Goal: Information Seeking & Learning: Check status

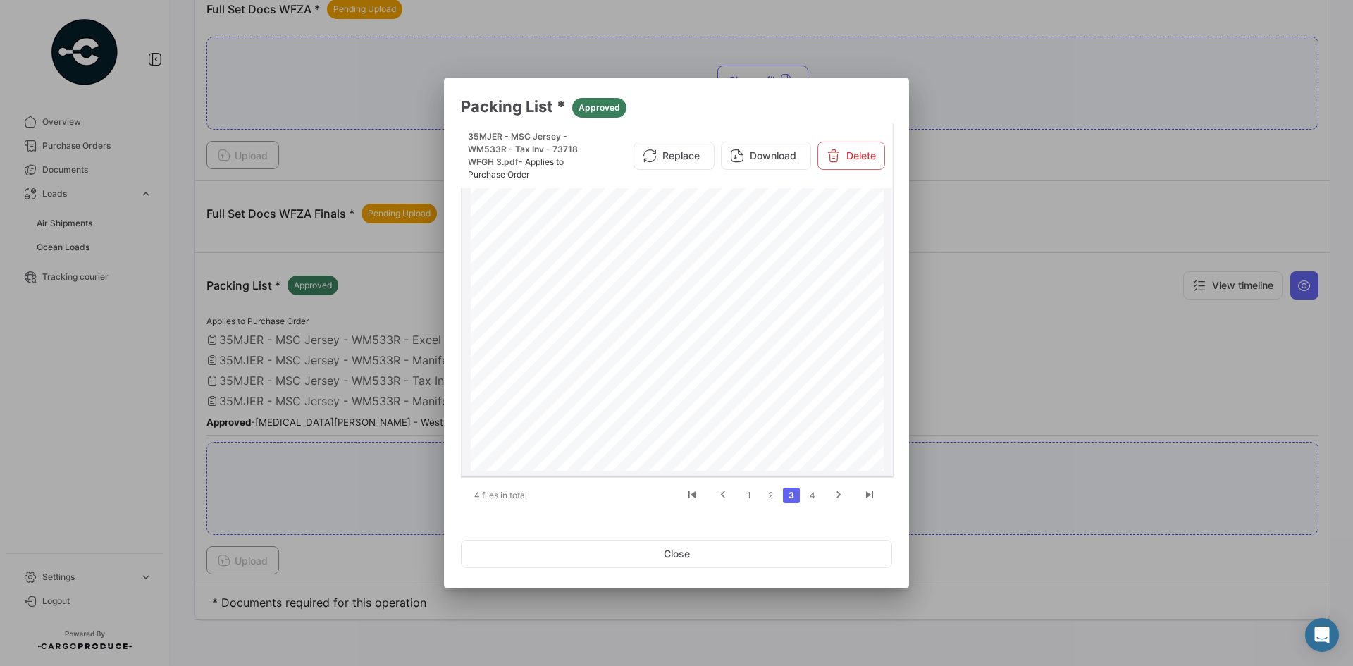
scroll to position [141, 0]
click at [624, 548] on button "Close" at bounding box center [676, 554] width 431 height 28
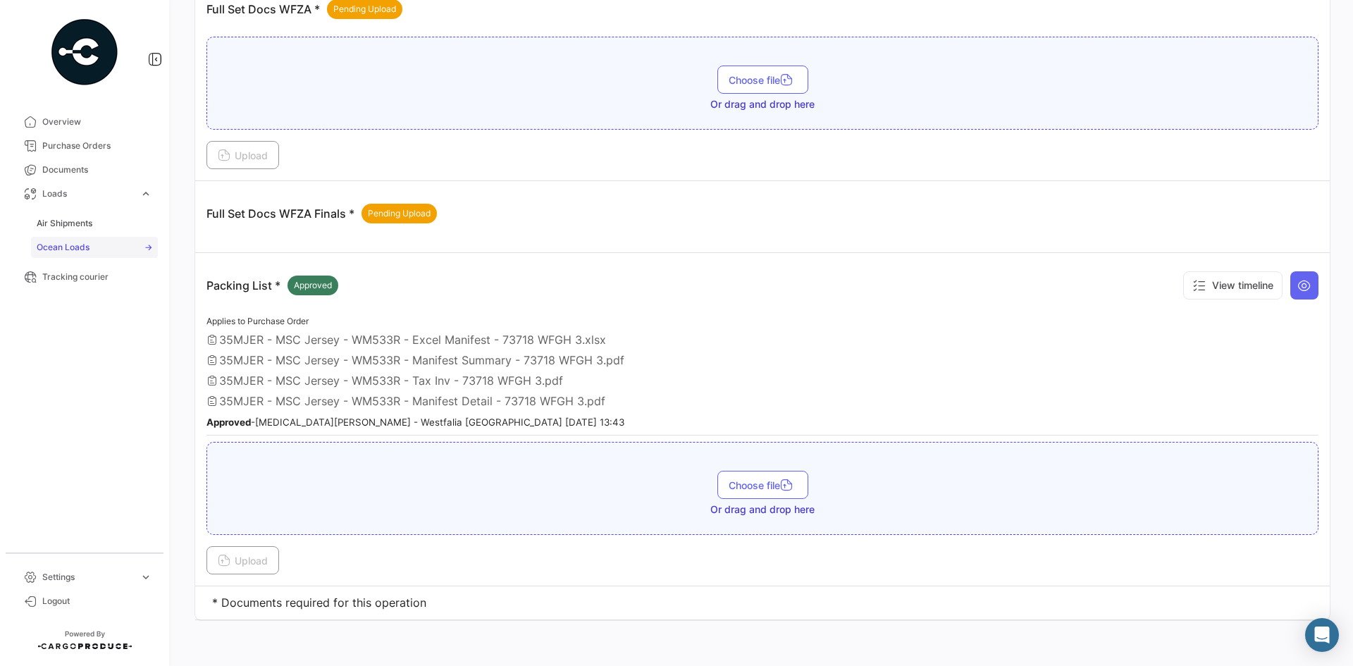
click at [82, 245] on span "Ocean Loads" at bounding box center [63, 247] width 53 height 13
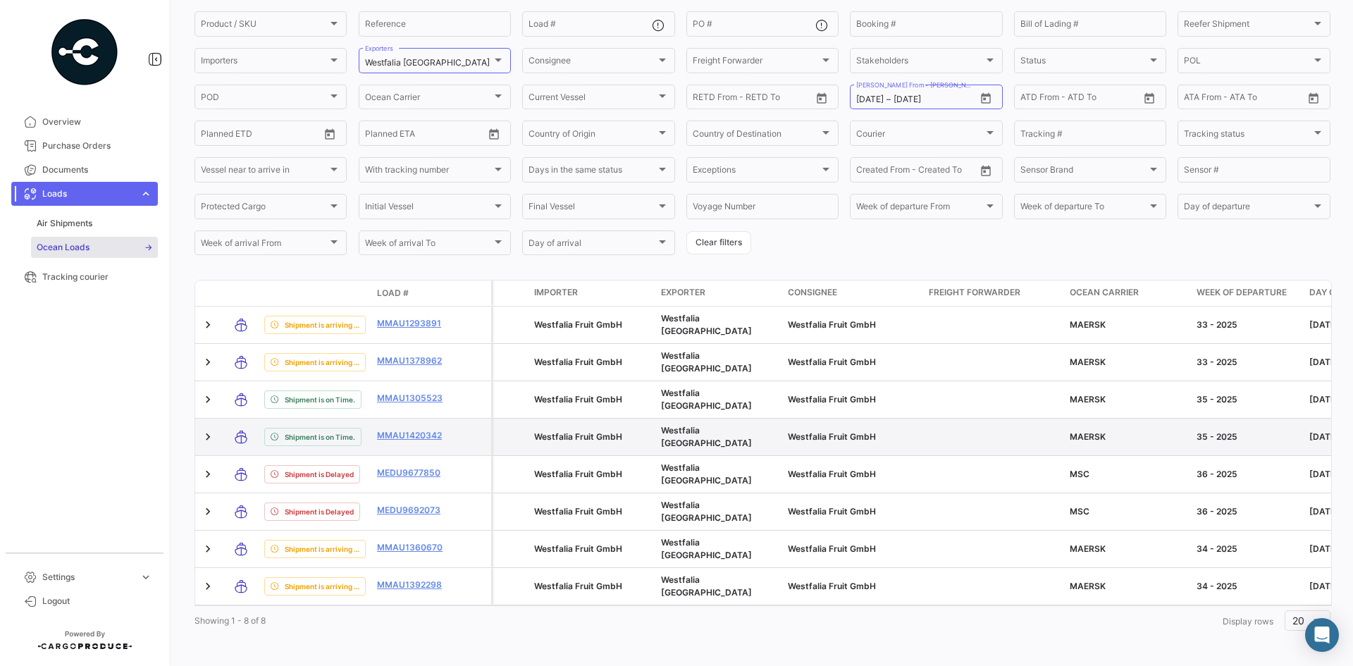
scroll to position [118, 0]
click at [416, 428] on link "MMAU1420342" at bounding box center [413, 434] width 73 height 13
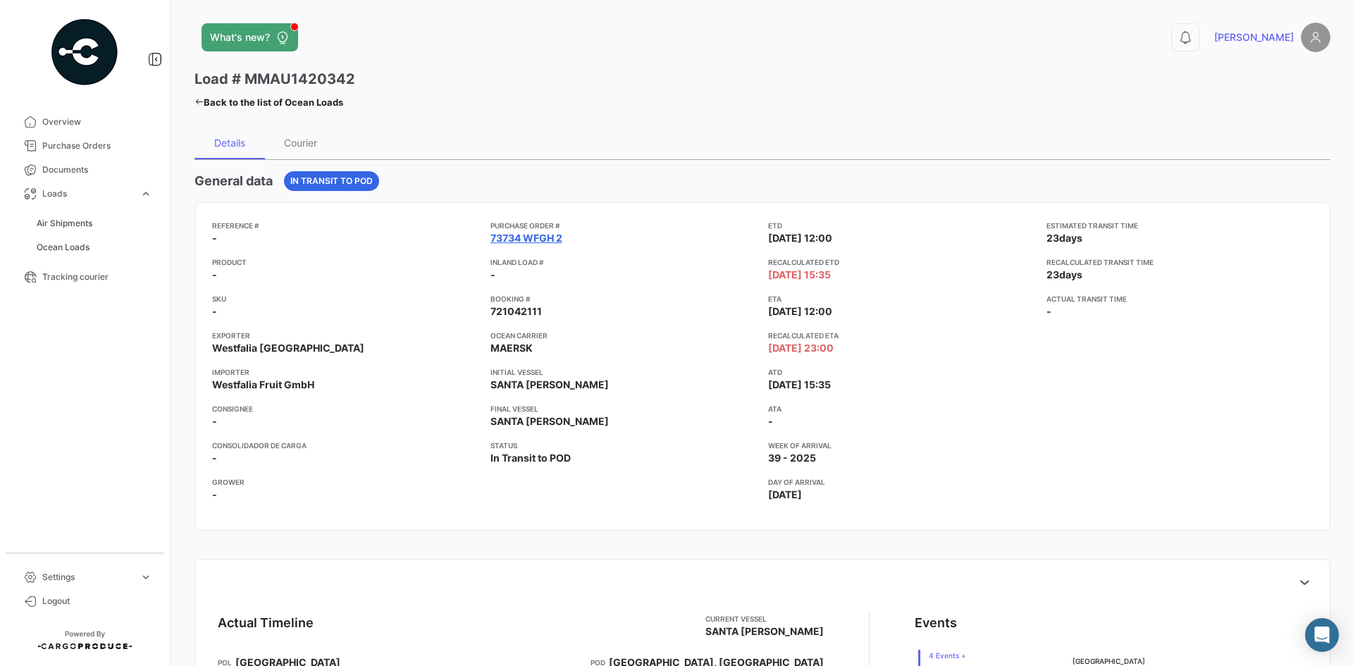
click at [527, 239] on link "73734 WFGH 2" at bounding box center [526, 238] width 72 height 14
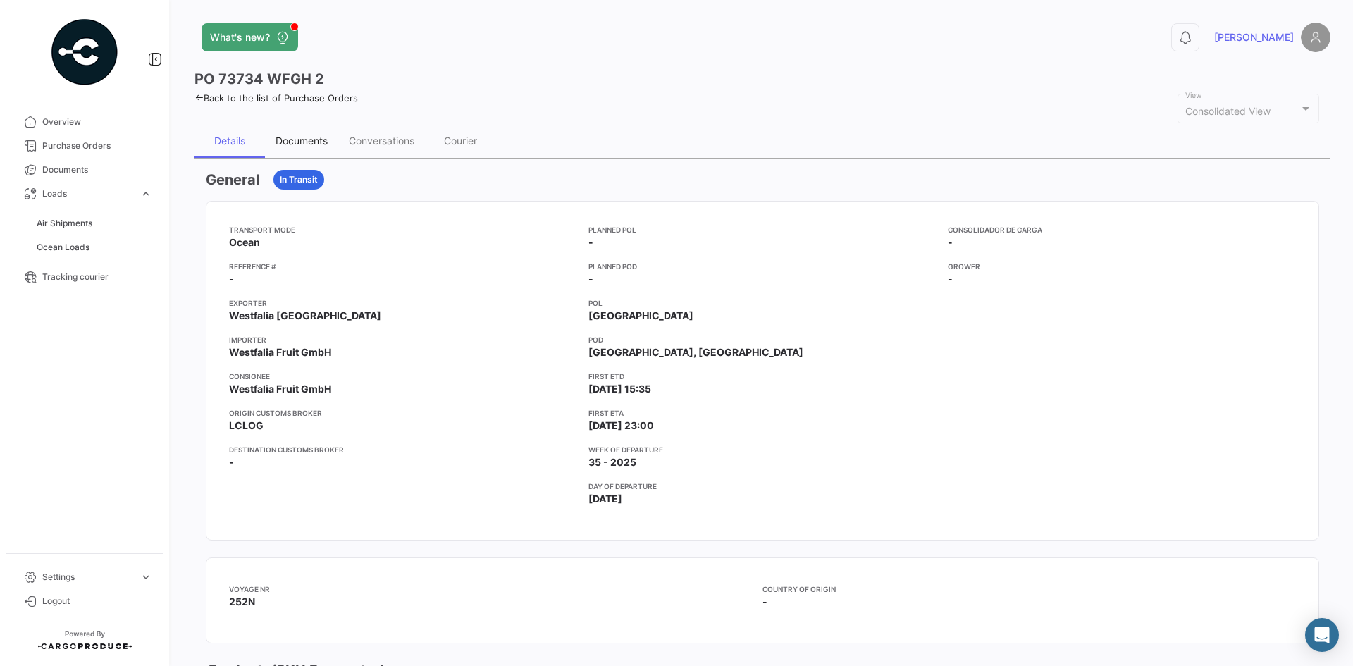
click at [294, 128] on div "Documents" at bounding box center [301, 141] width 73 height 34
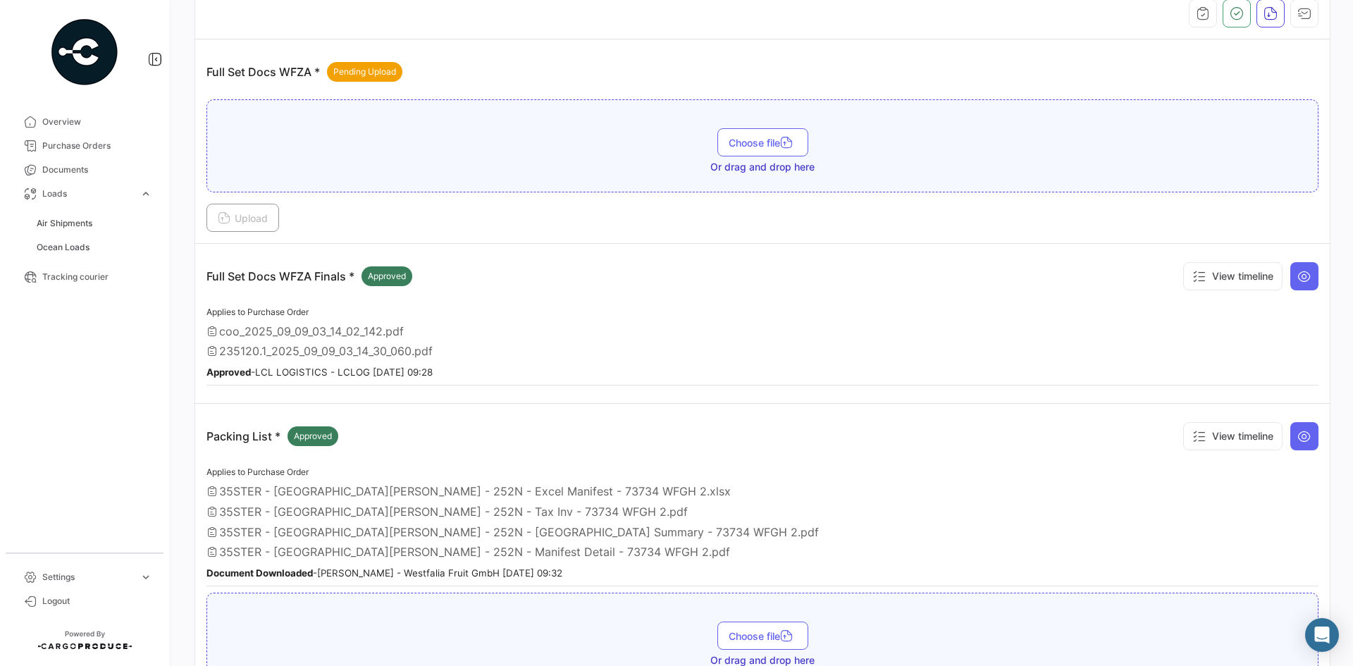
scroll to position [211, 0]
click at [1297, 435] on icon at bounding box center [1304, 435] width 14 height 14
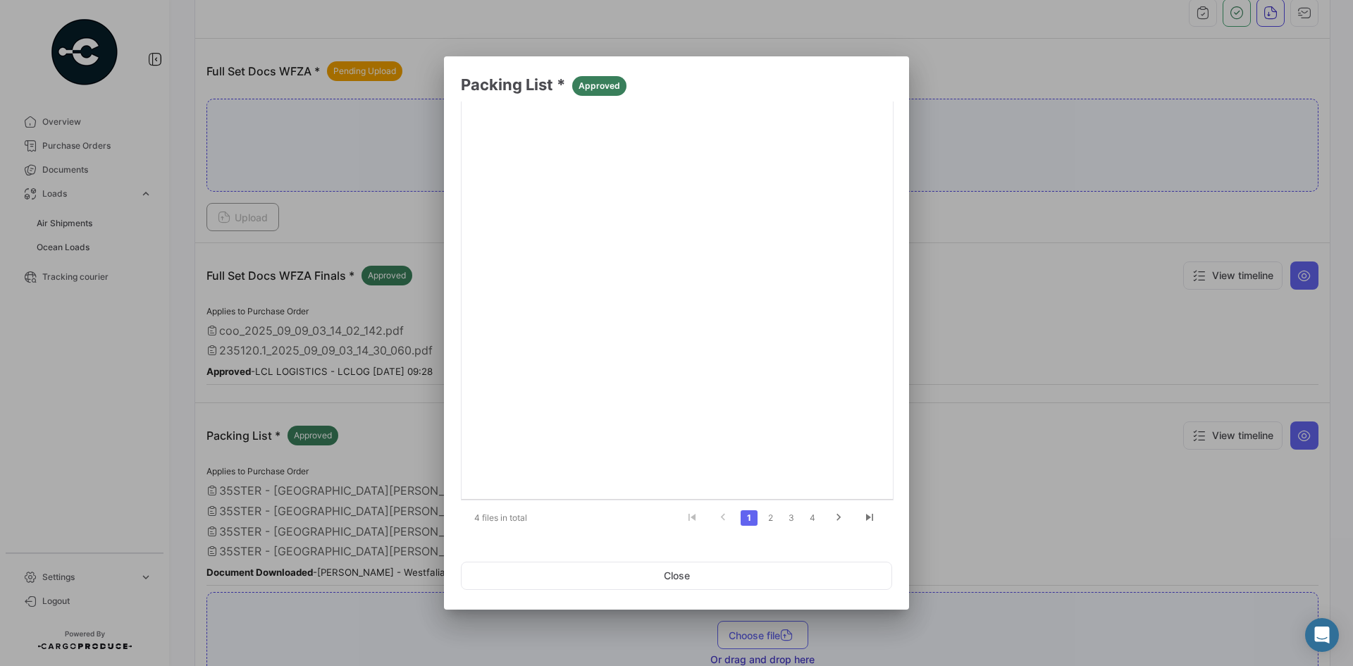
scroll to position [190, 0]
click at [762, 515] on link "2" at bounding box center [770, 517] width 17 height 16
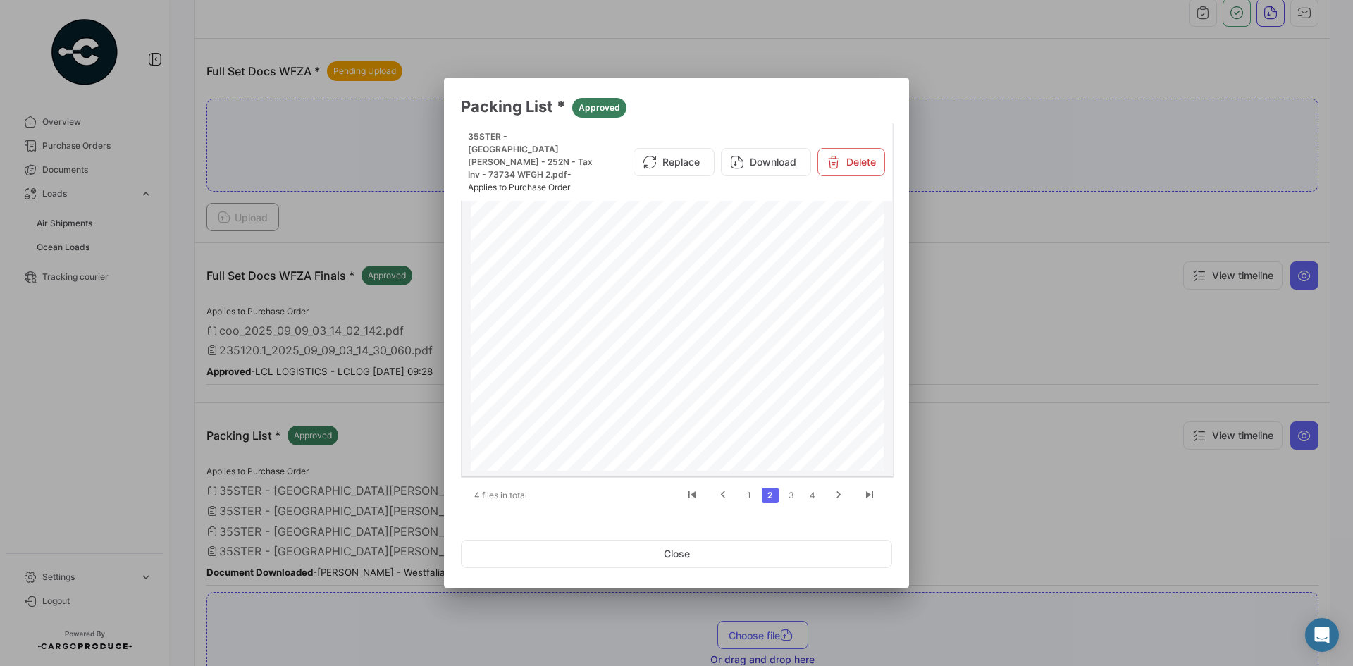
scroll to position [70, 0]
click at [654, 285] on div "Exporter: Westfalia Marketing (Pty) Ltd [STREET_ADDRESS] TAX INVOICE Products C…" at bounding box center [677, 393] width 413 height 584
drag, startPoint x: 657, startPoint y: 285, endPoint x: 665, endPoint y: 285, distance: 8.5
click at [665, 285] on span "[DATE]" at bounding box center [669, 284] width 23 height 8
click at [741, 562] on button "Close" at bounding box center [676, 554] width 431 height 28
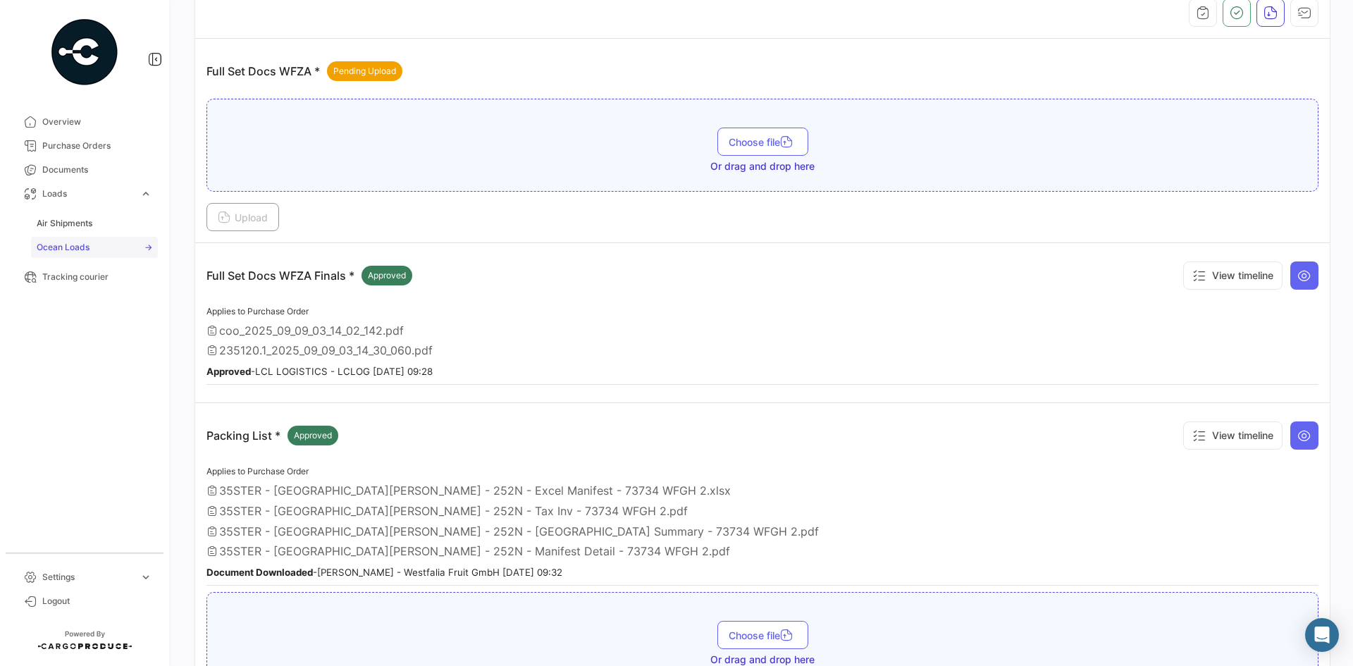
click at [106, 244] on link "Ocean Loads" at bounding box center [94, 247] width 127 height 21
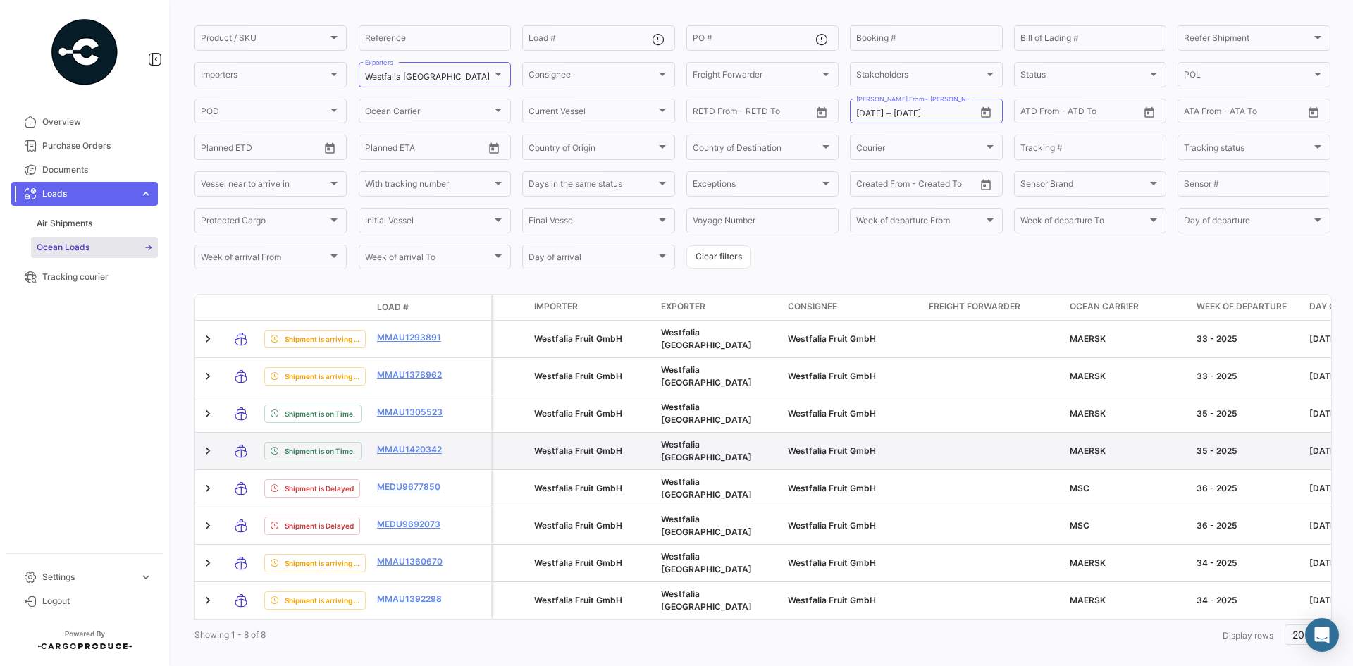
scroll to position [118, 0]
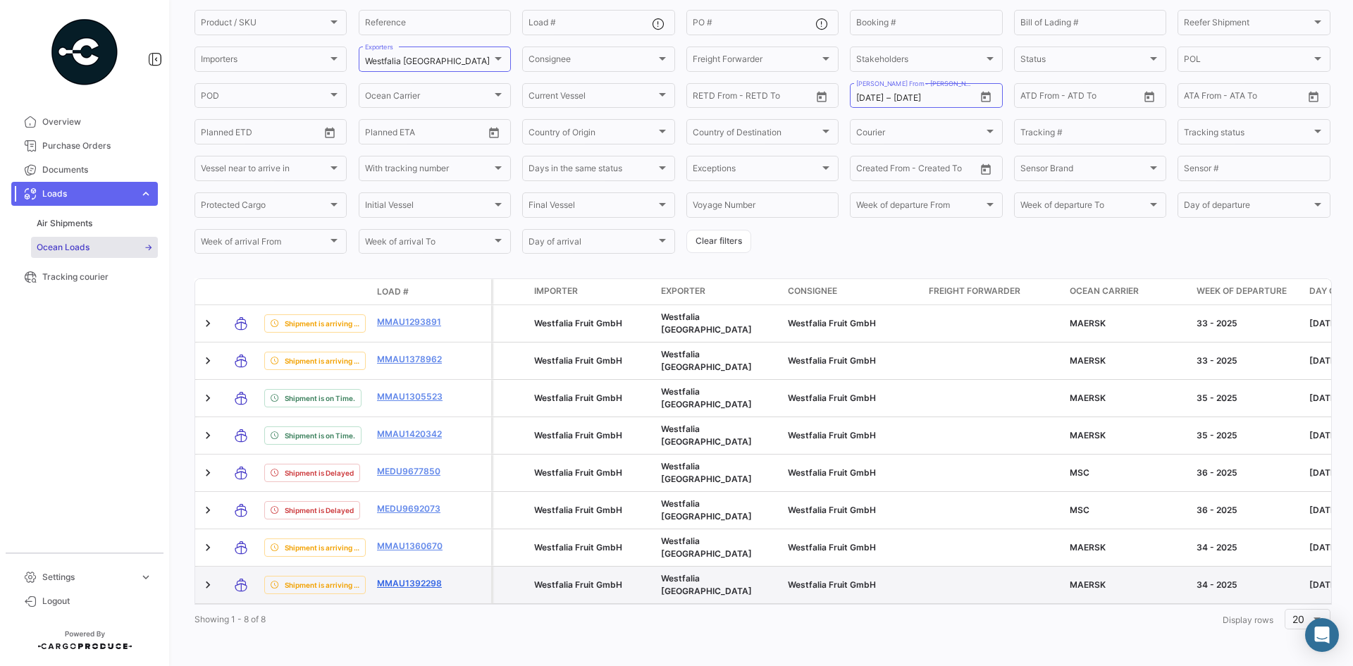
click at [431, 577] on link "MMAU1392298" at bounding box center [413, 583] width 73 height 13
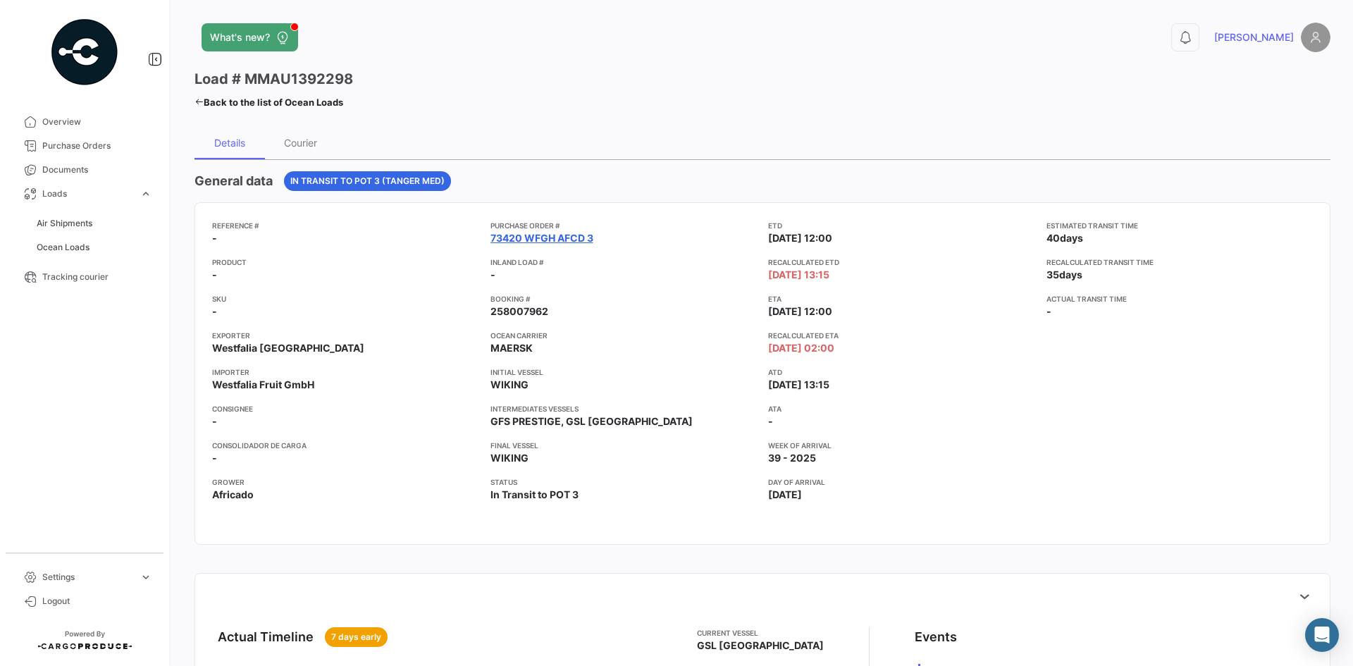
click at [555, 240] on link "73420 WFGH AFCD 3" at bounding box center [541, 238] width 103 height 14
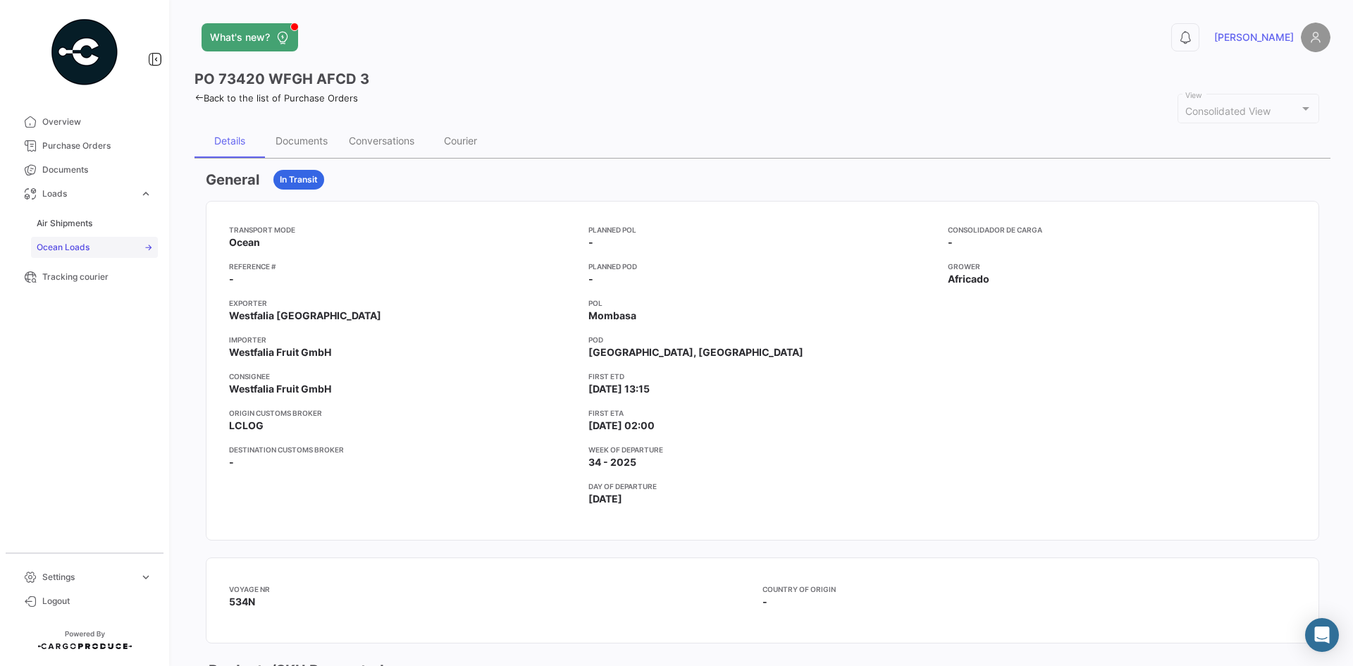
click at [85, 254] on link "Ocean Loads" at bounding box center [94, 247] width 127 height 21
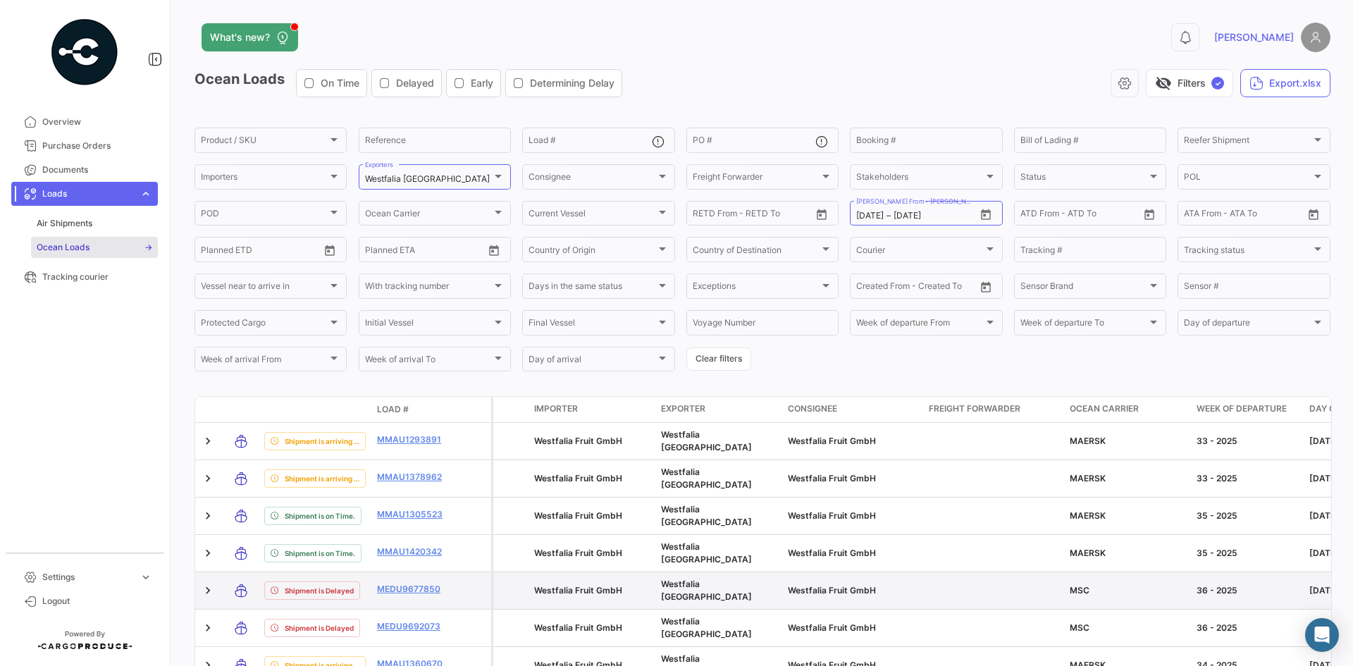
scroll to position [118, 0]
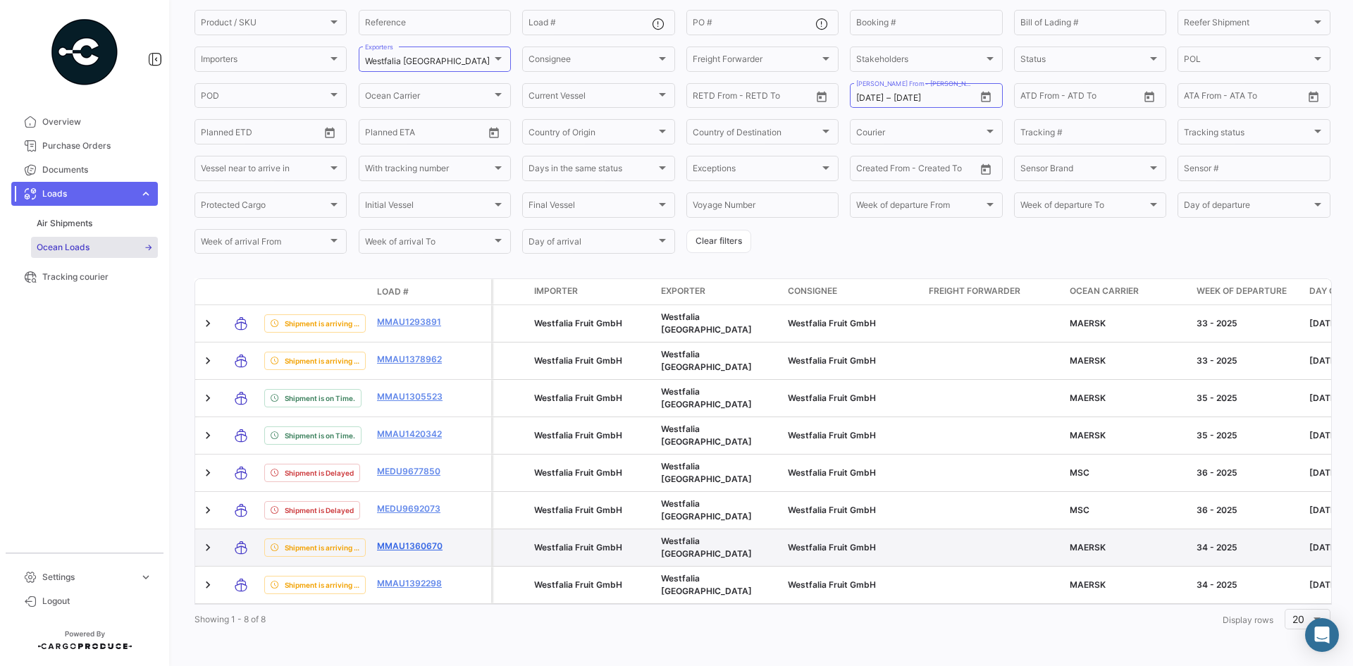
click at [393, 540] on link "MMAU1360670" at bounding box center [413, 546] width 73 height 13
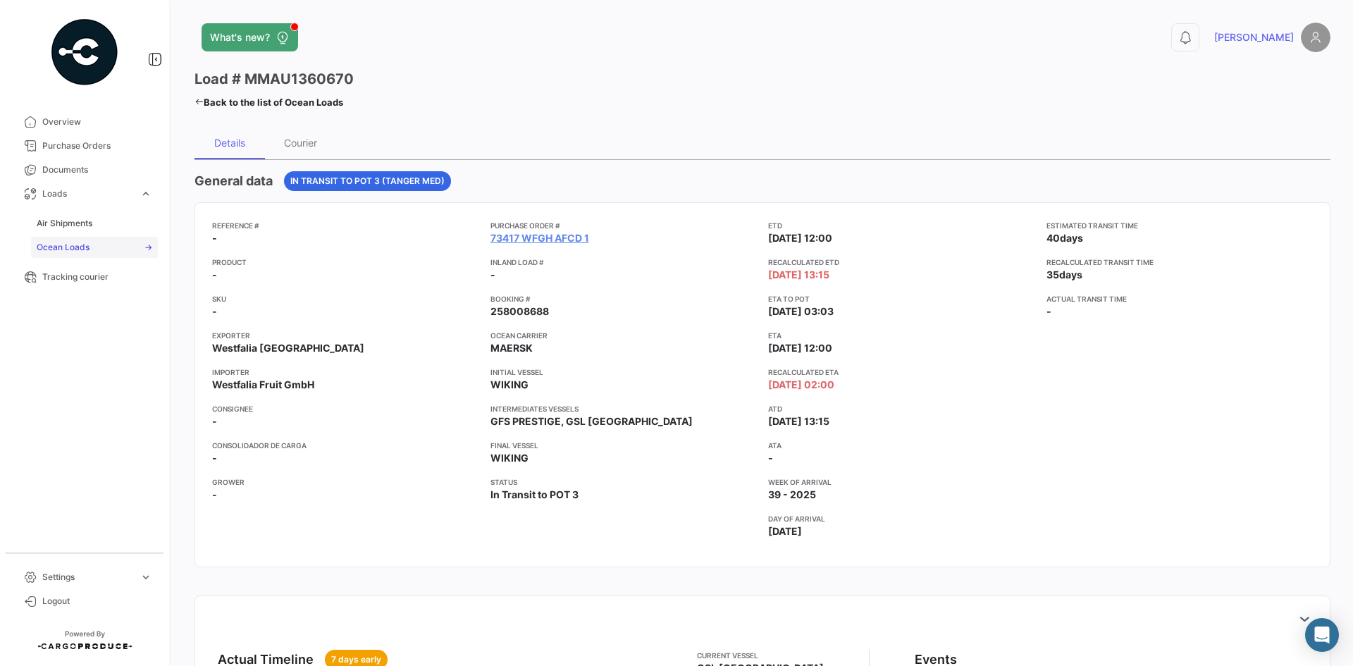
click at [98, 242] on link "Ocean Loads" at bounding box center [94, 247] width 127 height 21
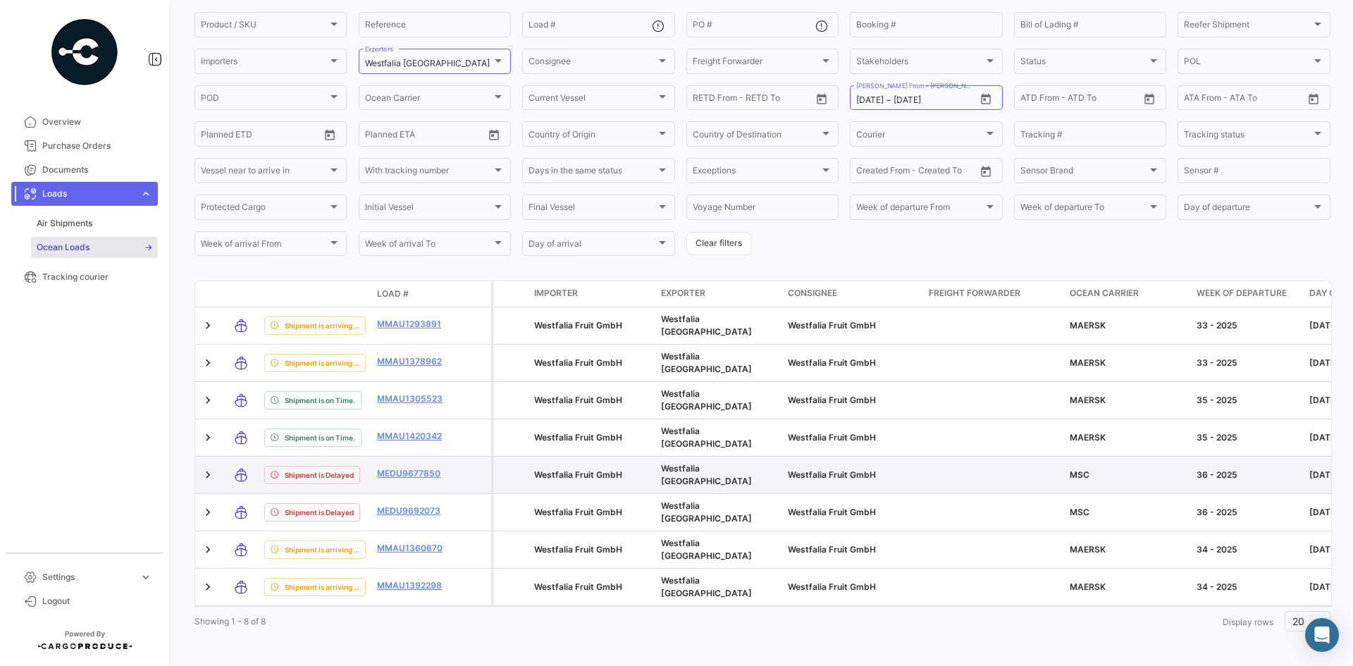
scroll to position [118, 0]
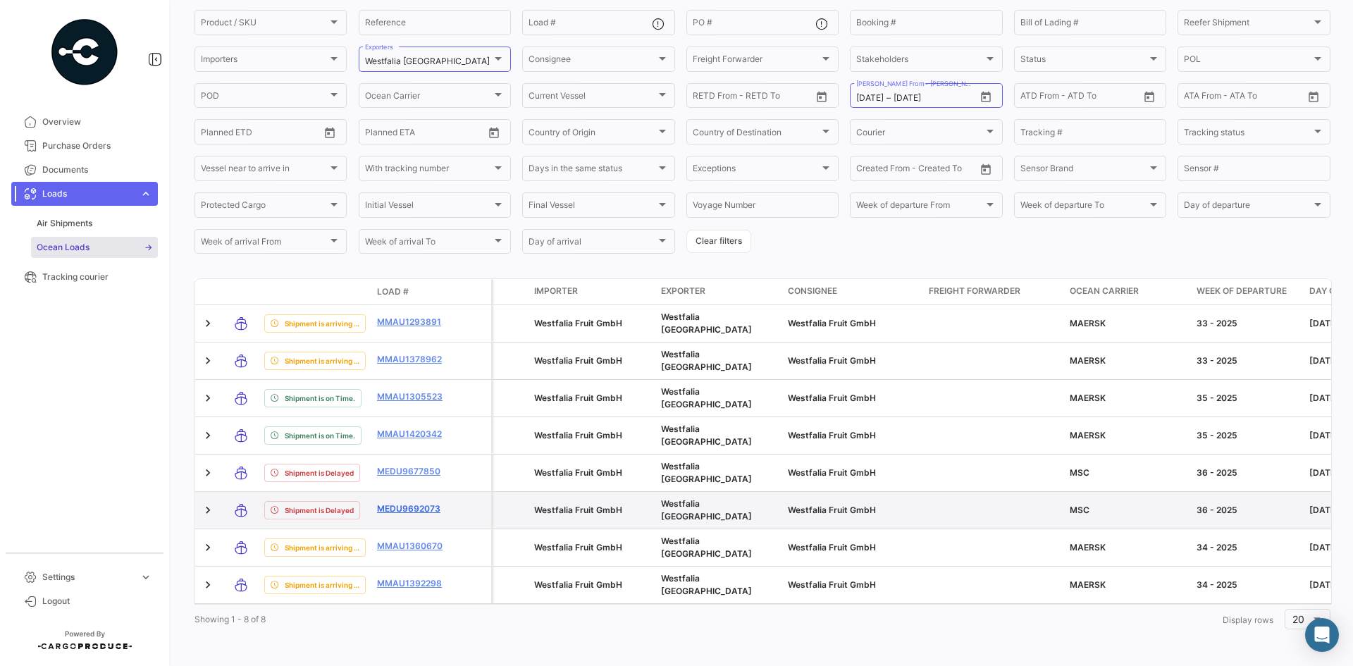
click at [431, 502] on link "MEDU9692073" at bounding box center [413, 508] width 73 height 13
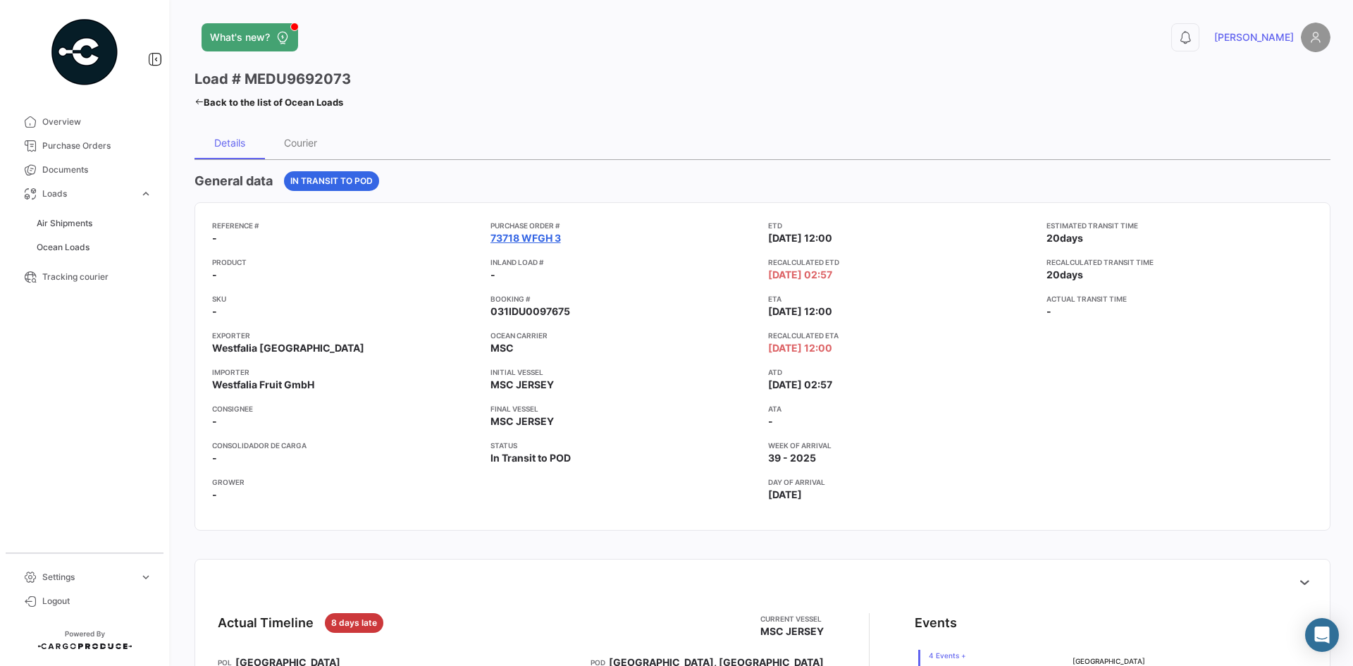
click at [531, 242] on link "73718 WFGH 3" at bounding box center [525, 238] width 70 height 14
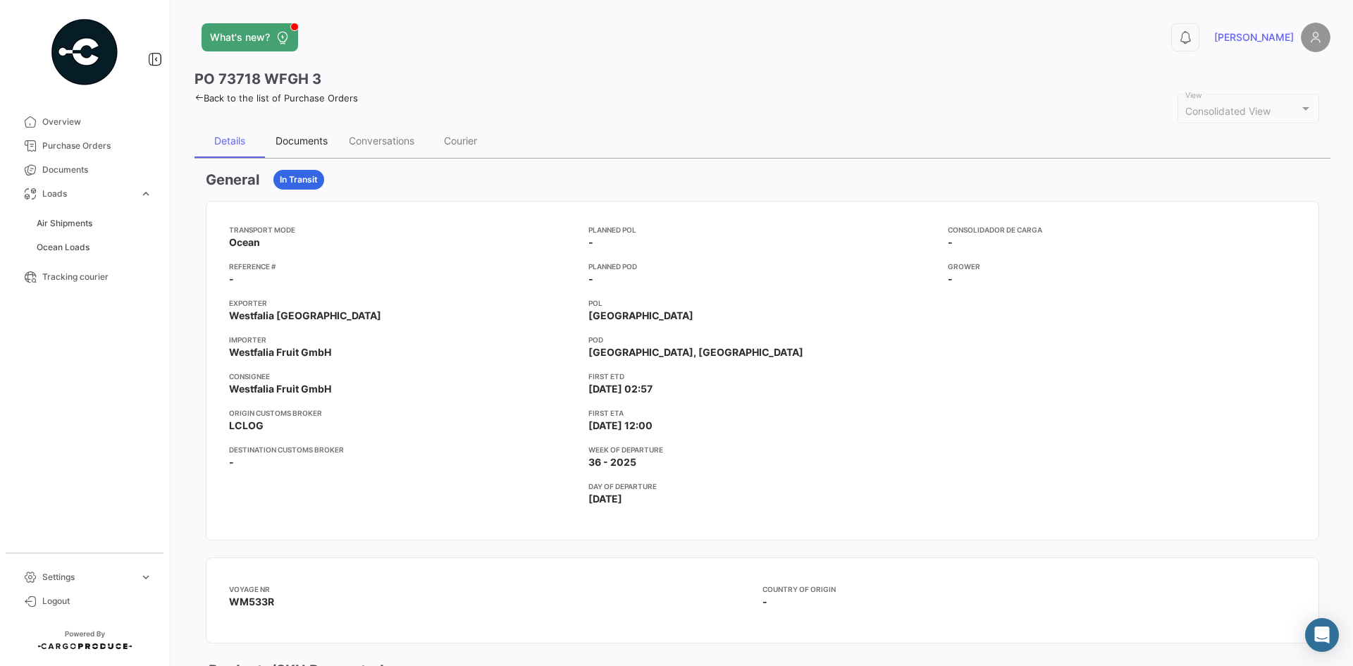
click at [299, 140] on div "Documents" at bounding box center [302, 141] width 52 height 12
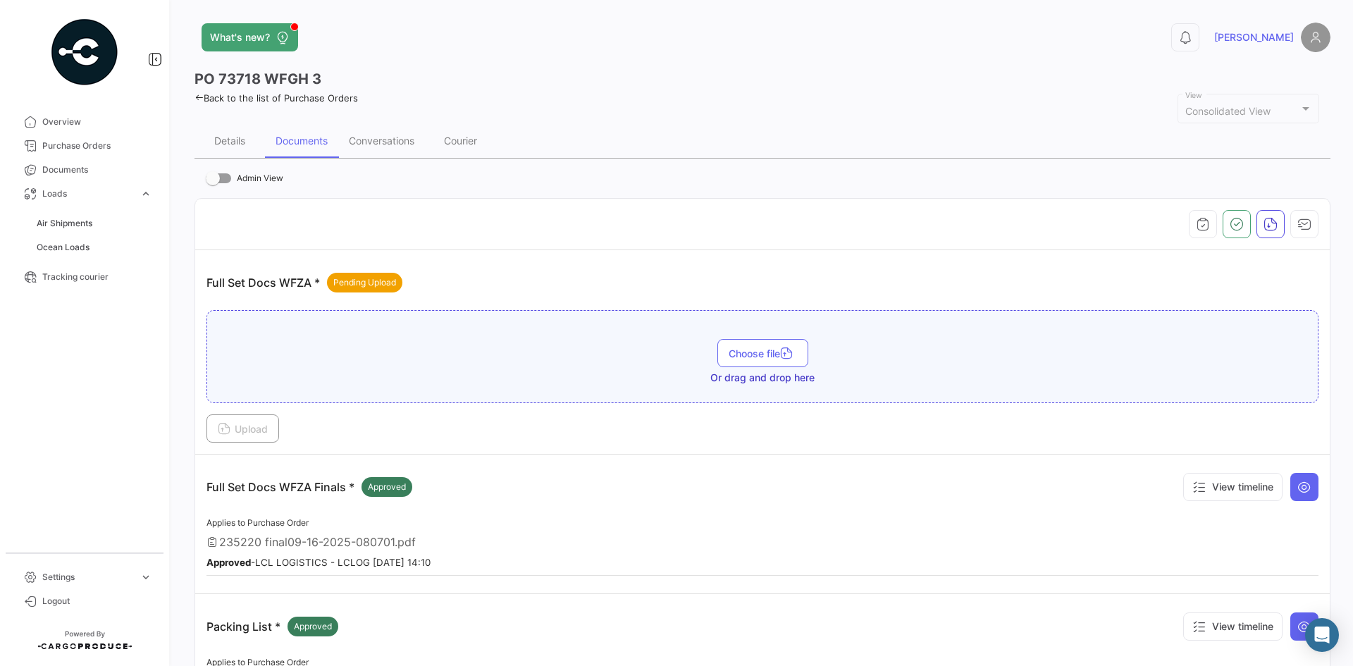
scroll to position [70, 0]
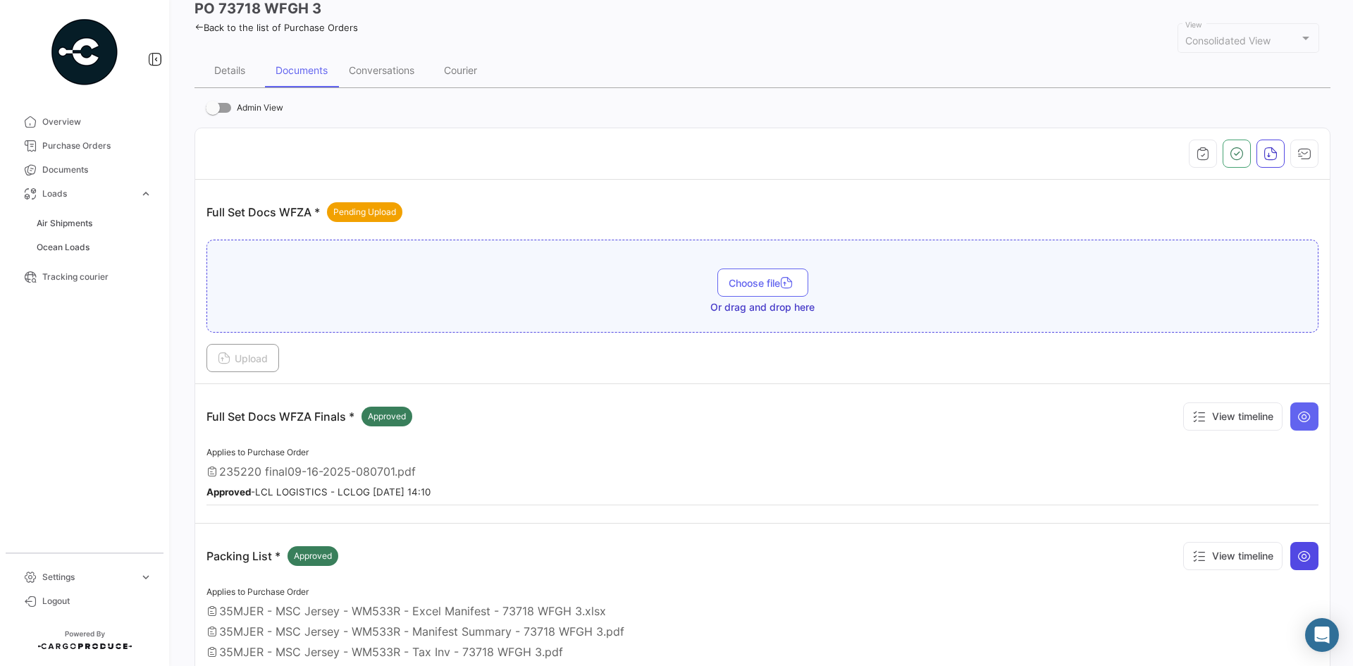
click at [1303, 563] on icon at bounding box center [1304, 556] width 14 height 14
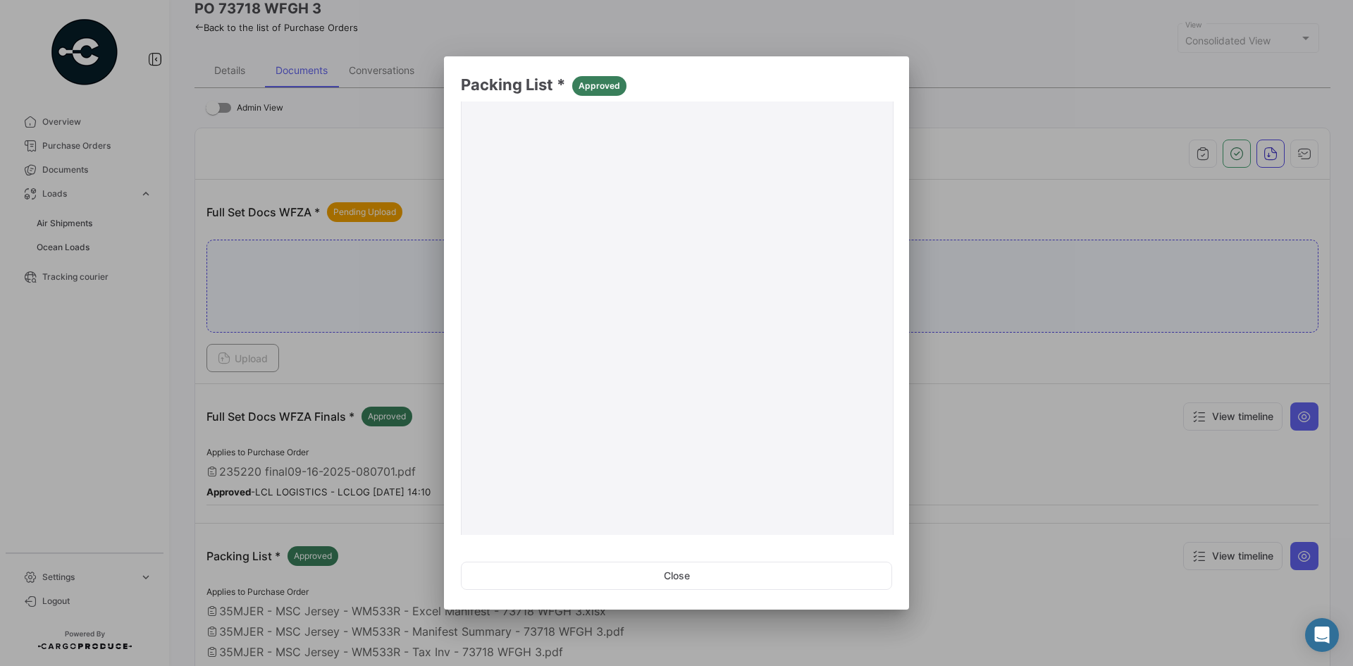
scroll to position [190, 0]
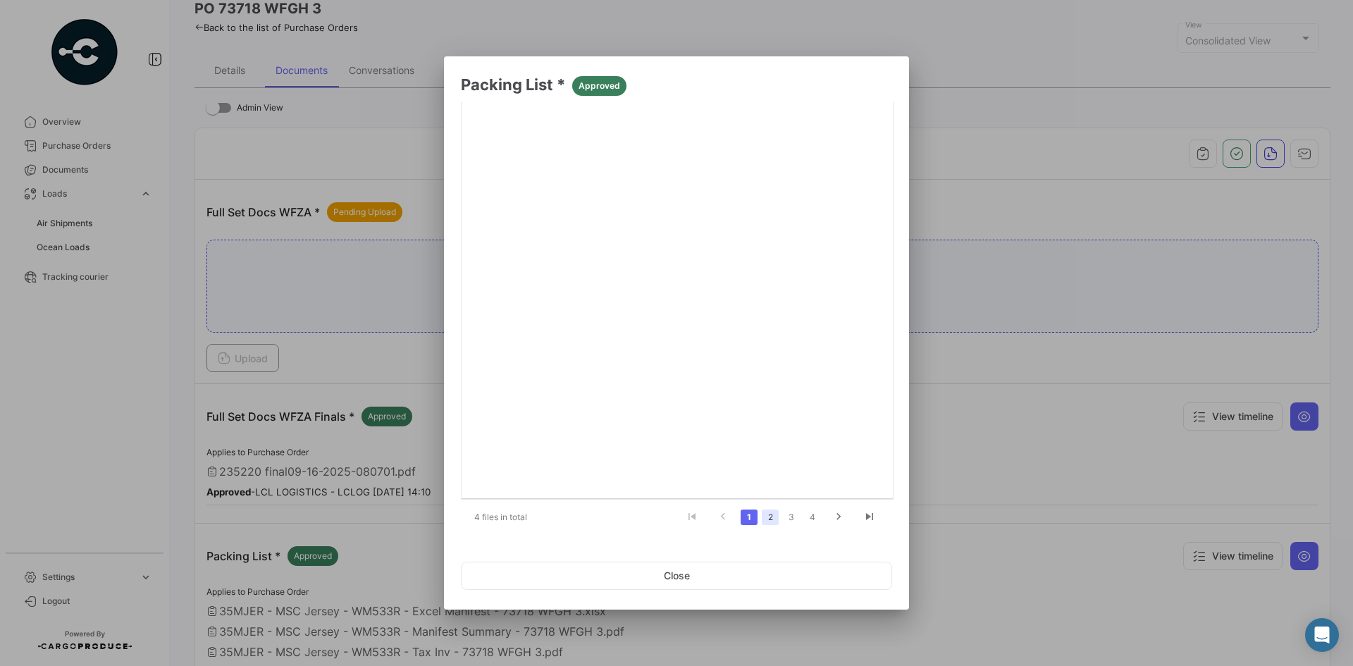
click at [768, 521] on link "2" at bounding box center [770, 517] width 17 height 16
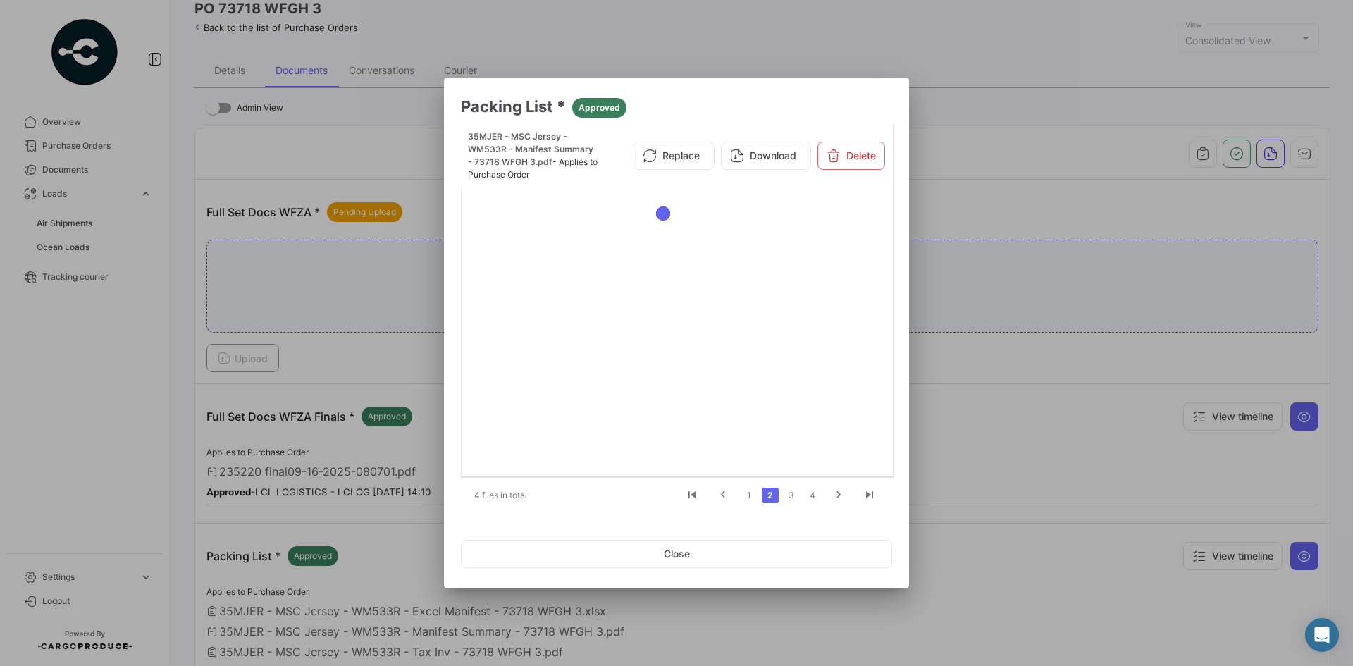
scroll to position [0, 0]
click at [788, 493] on link "3" at bounding box center [791, 496] width 17 height 16
click at [663, 542] on button "Close" at bounding box center [676, 554] width 431 height 28
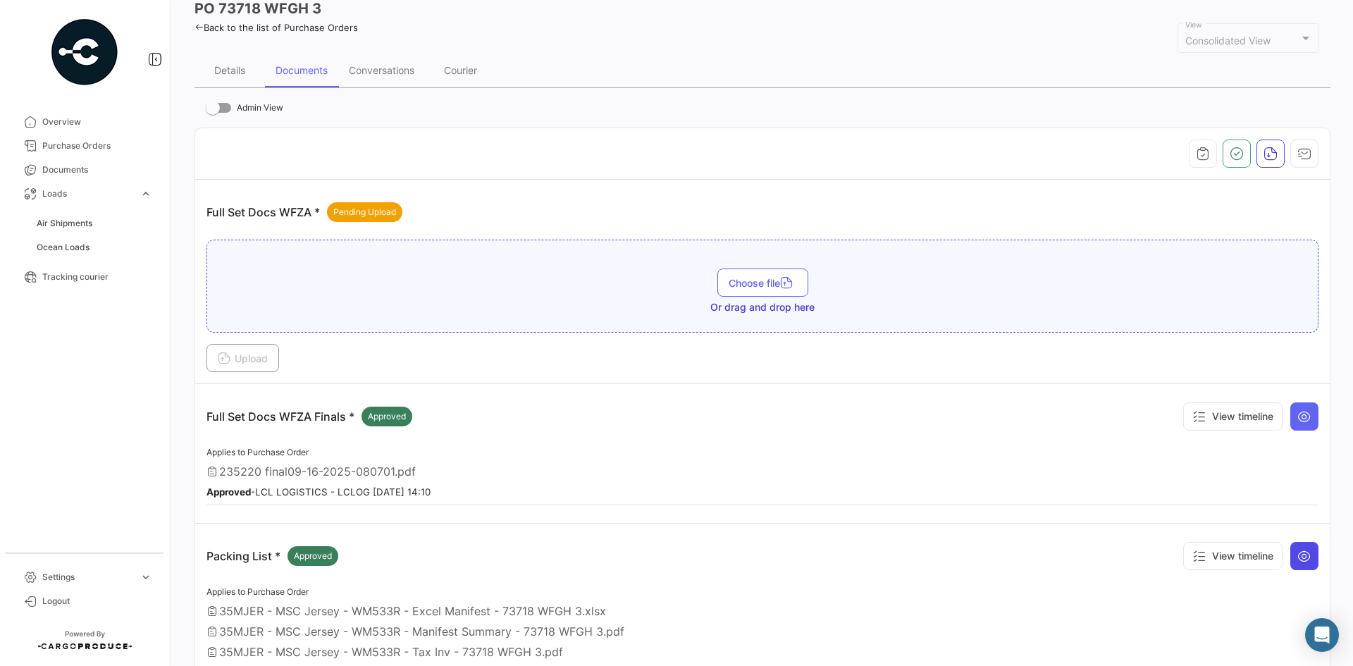
click at [1299, 561] on icon at bounding box center [1304, 556] width 14 height 14
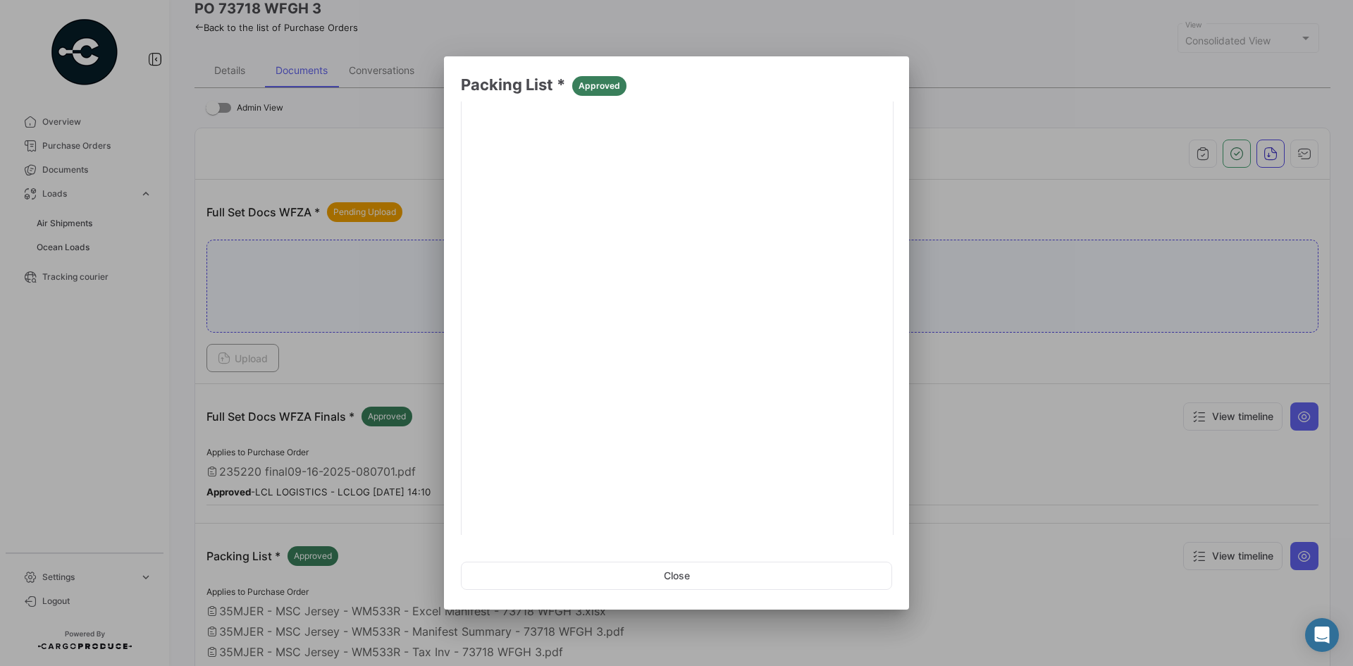
scroll to position [190, 0]
click at [792, 514] on link "3" at bounding box center [791, 517] width 17 height 16
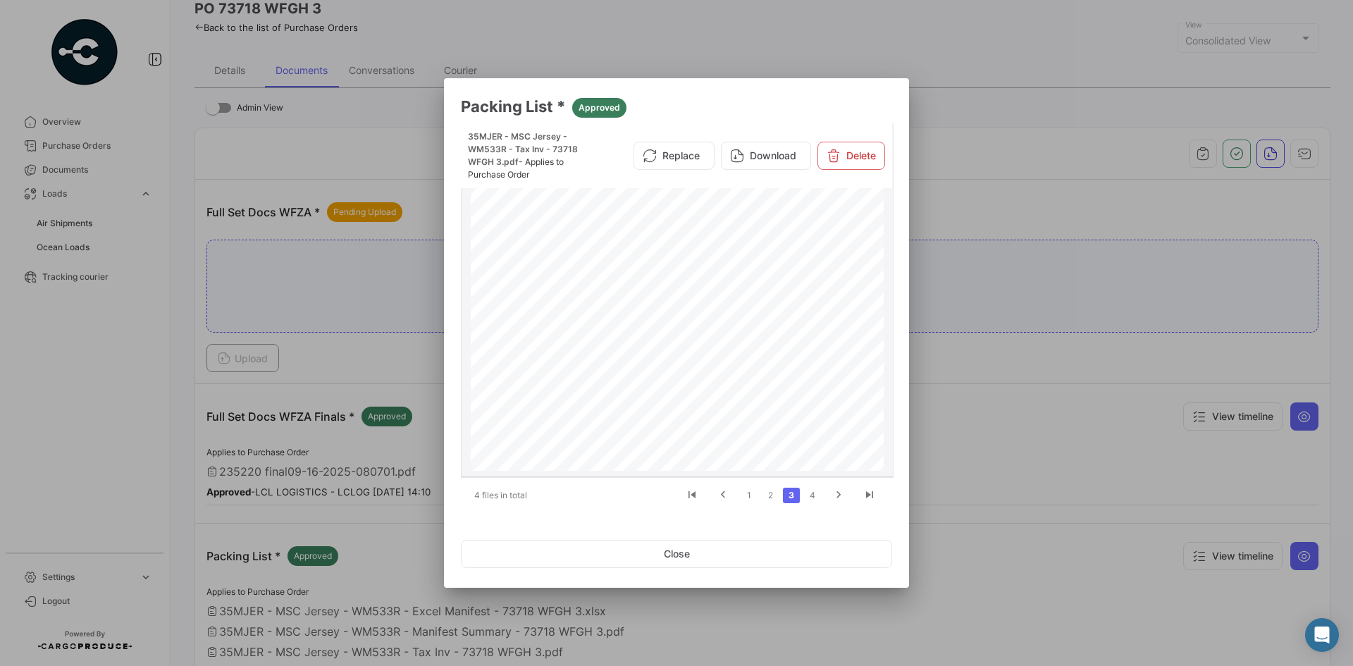
scroll to position [70, 0]
click at [701, 557] on button "Close" at bounding box center [676, 554] width 431 height 28
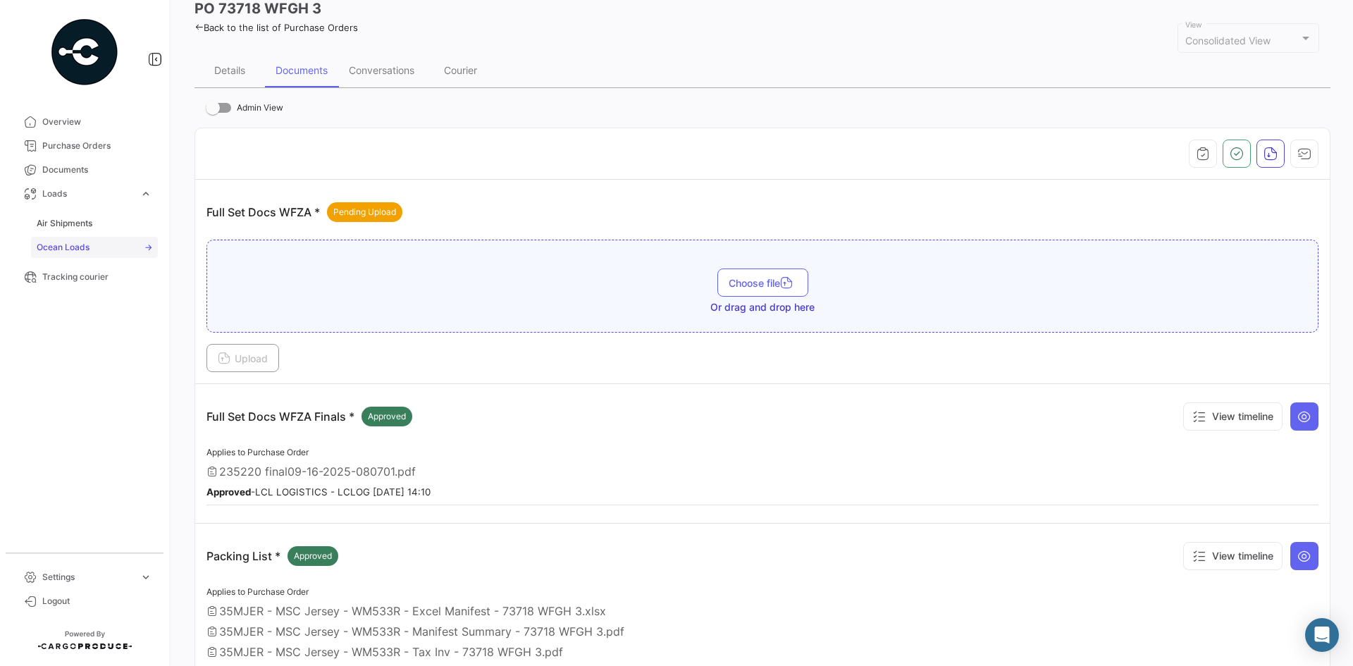
click at [73, 249] on span "Ocean Loads" at bounding box center [63, 247] width 53 height 13
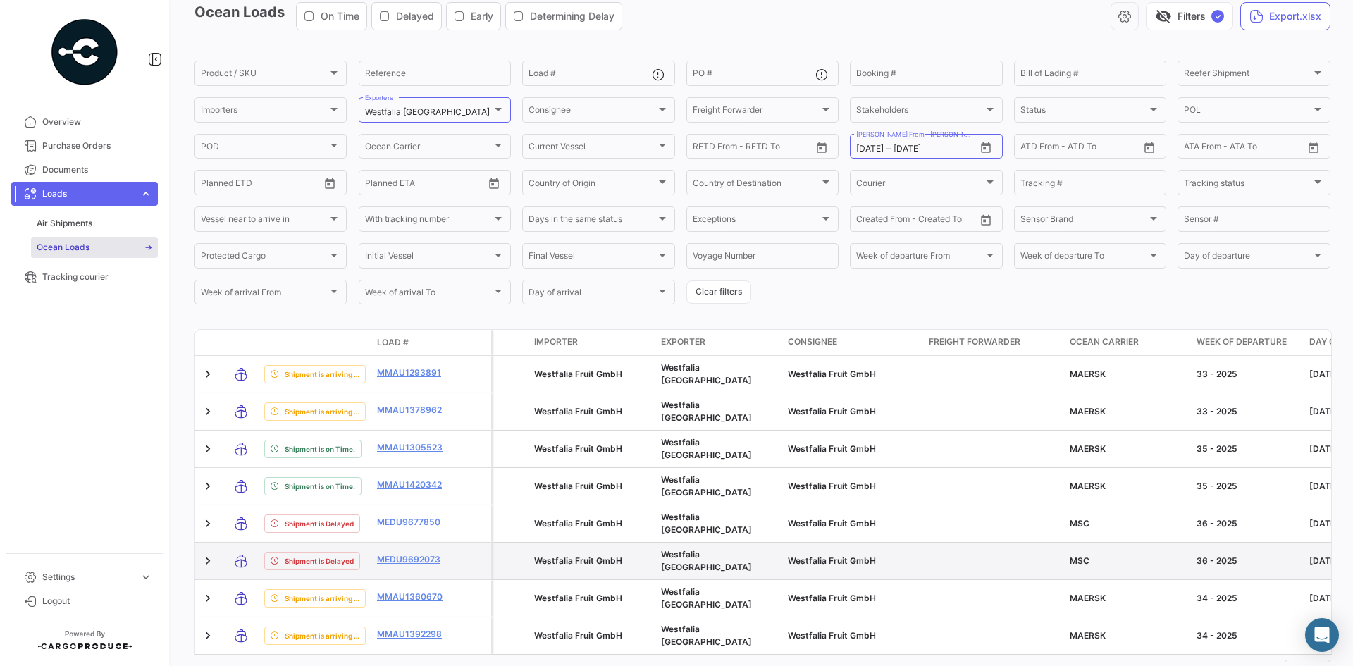
scroll to position [118, 0]
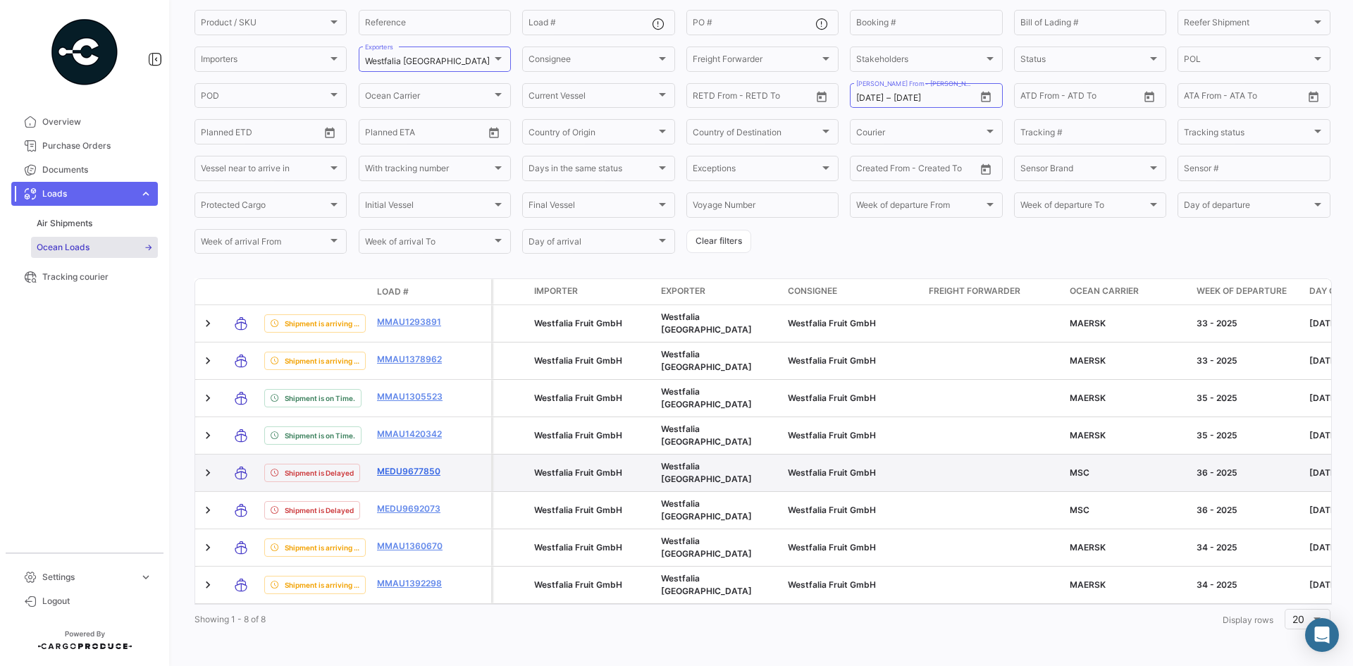
click at [410, 465] on link "MEDU9677850" at bounding box center [413, 471] width 73 height 13
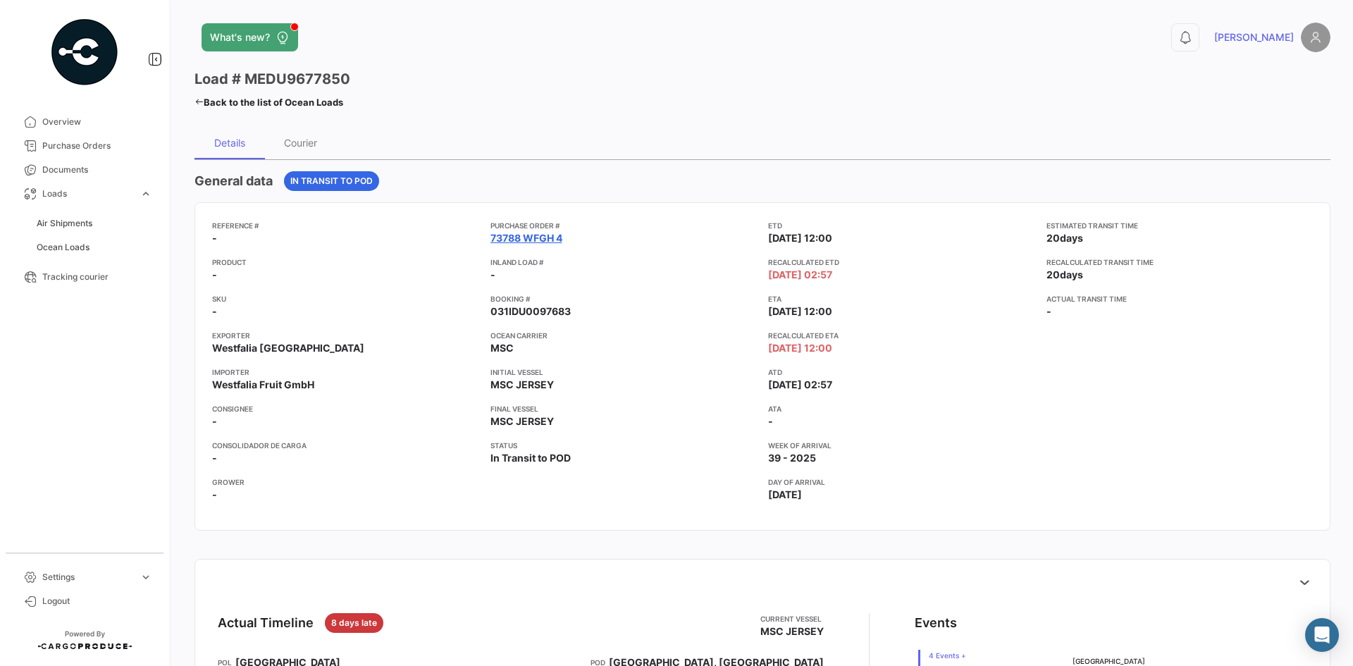
click at [506, 241] on link "73788 WFGH 4" at bounding box center [526, 238] width 72 height 14
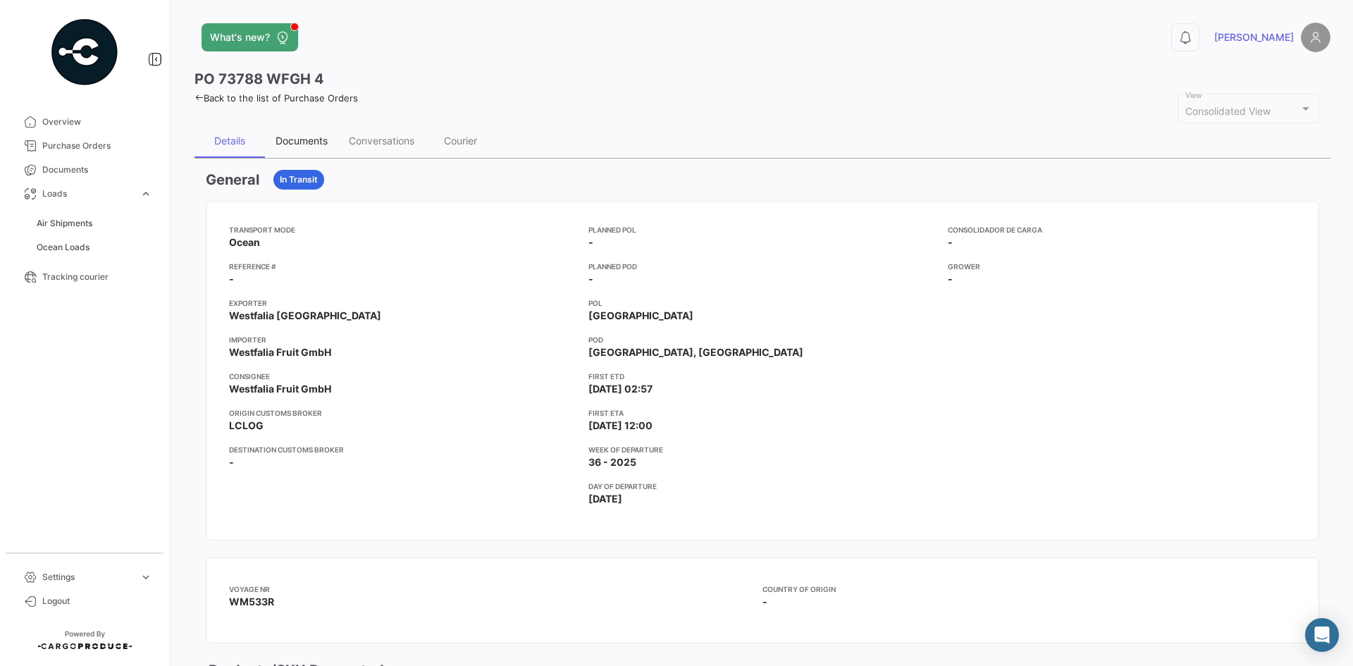
click at [288, 138] on div "Documents" at bounding box center [302, 141] width 52 height 12
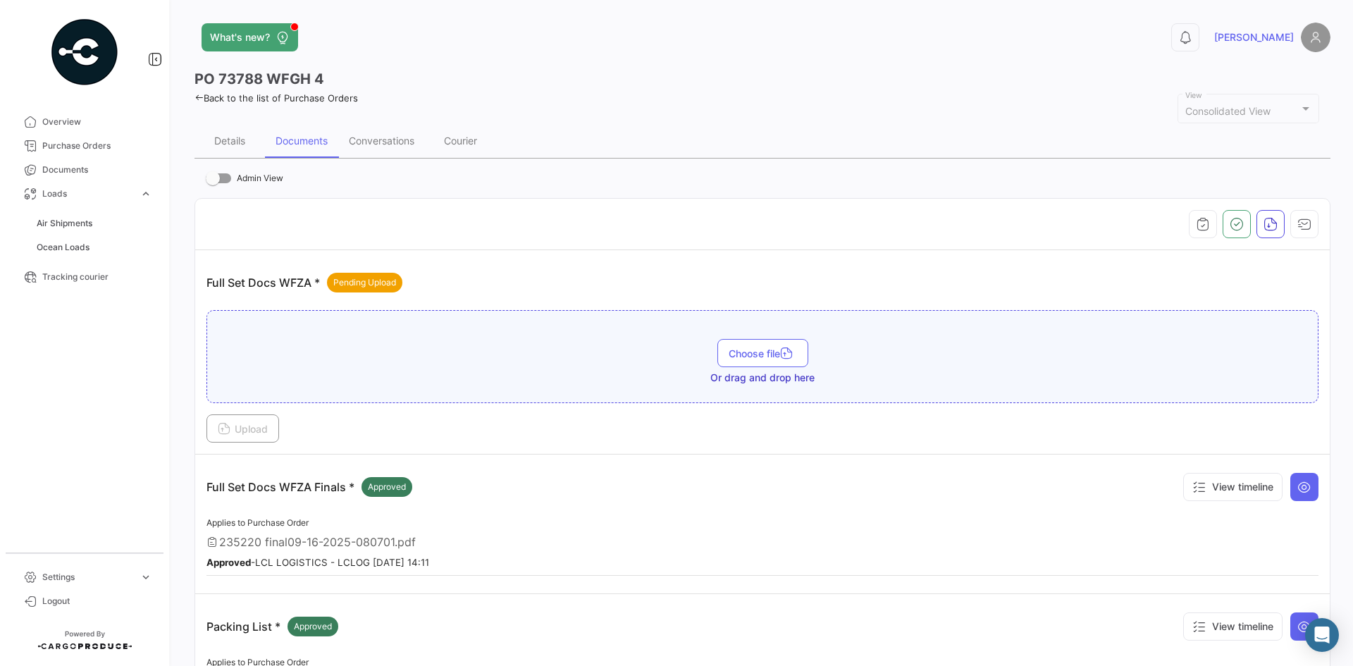
scroll to position [141, 0]
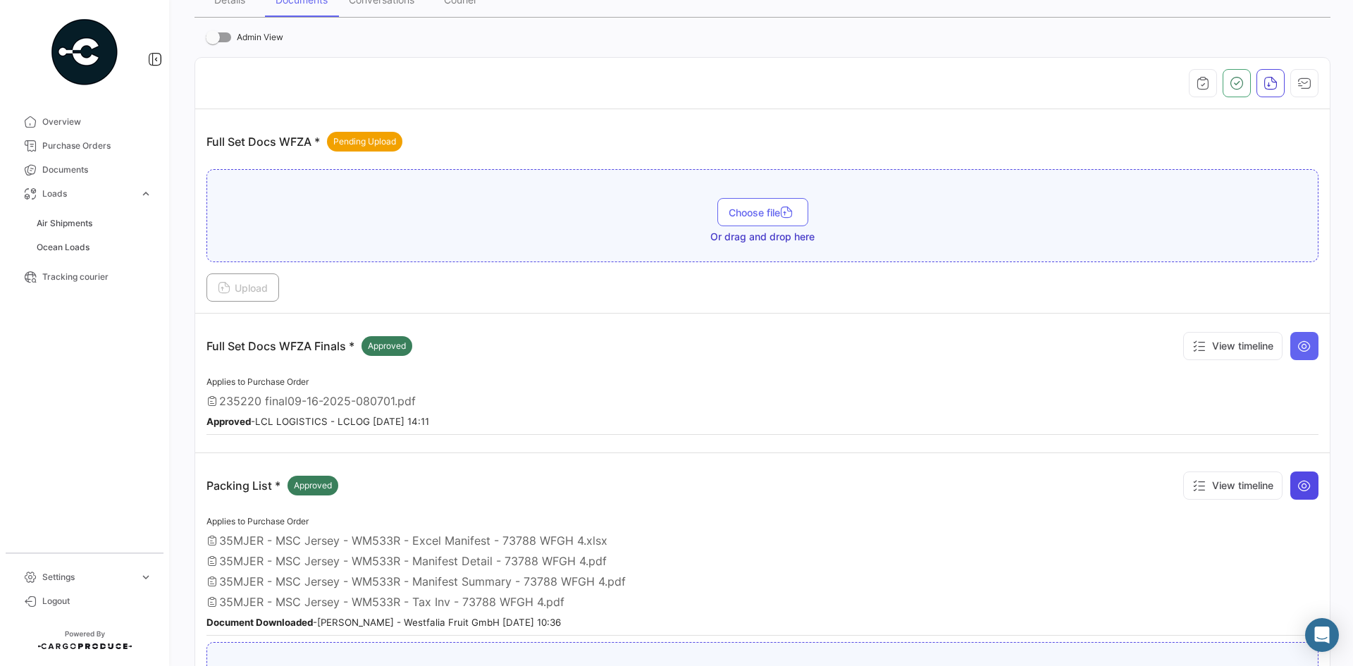
click at [1292, 493] on button at bounding box center [1304, 485] width 28 height 28
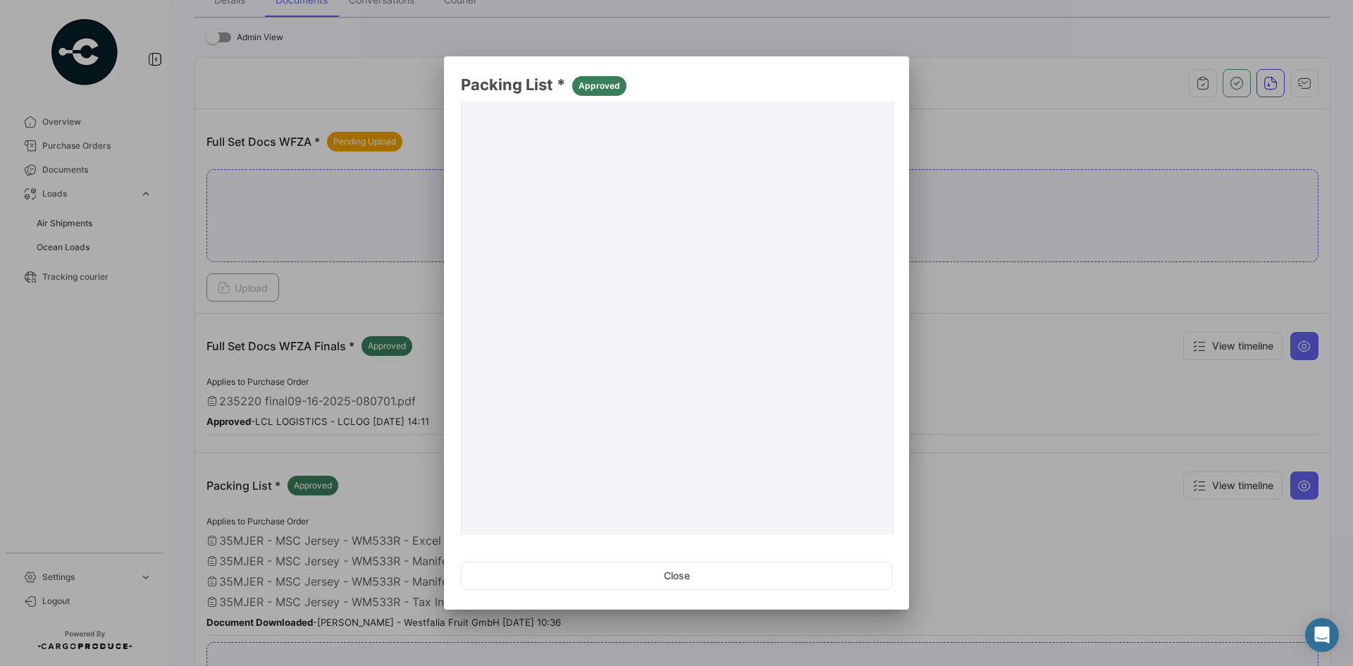
scroll to position [190, 0]
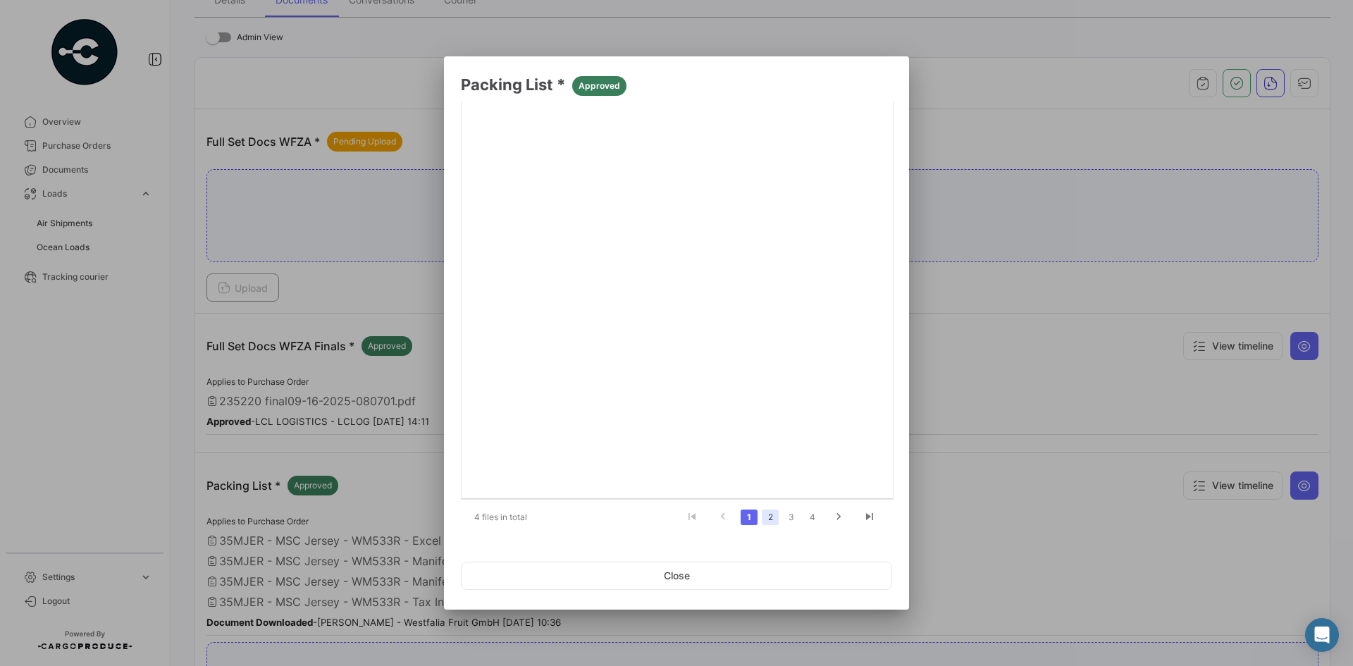
click at [771, 517] on link "2" at bounding box center [770, 517] width 17 height 16
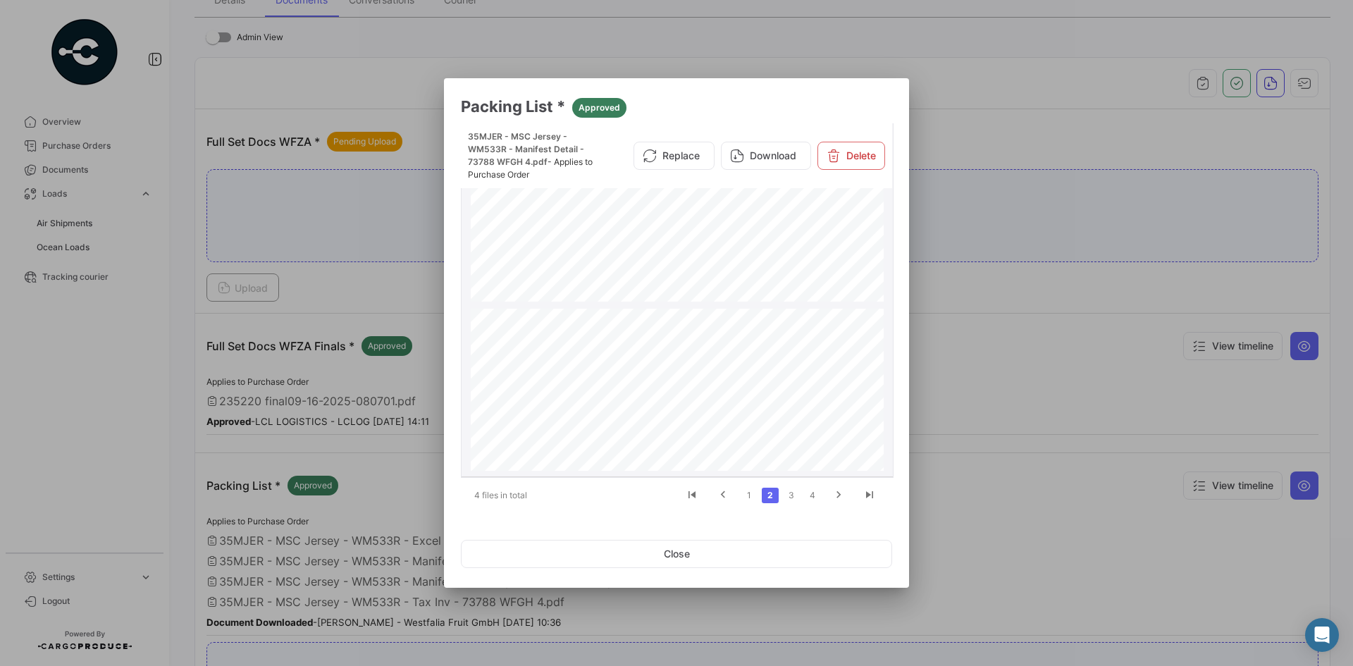
scroll to position [634, 0]
click at [695, 551] on button "Close" at bounding box center [676, 554] width 431 height 28
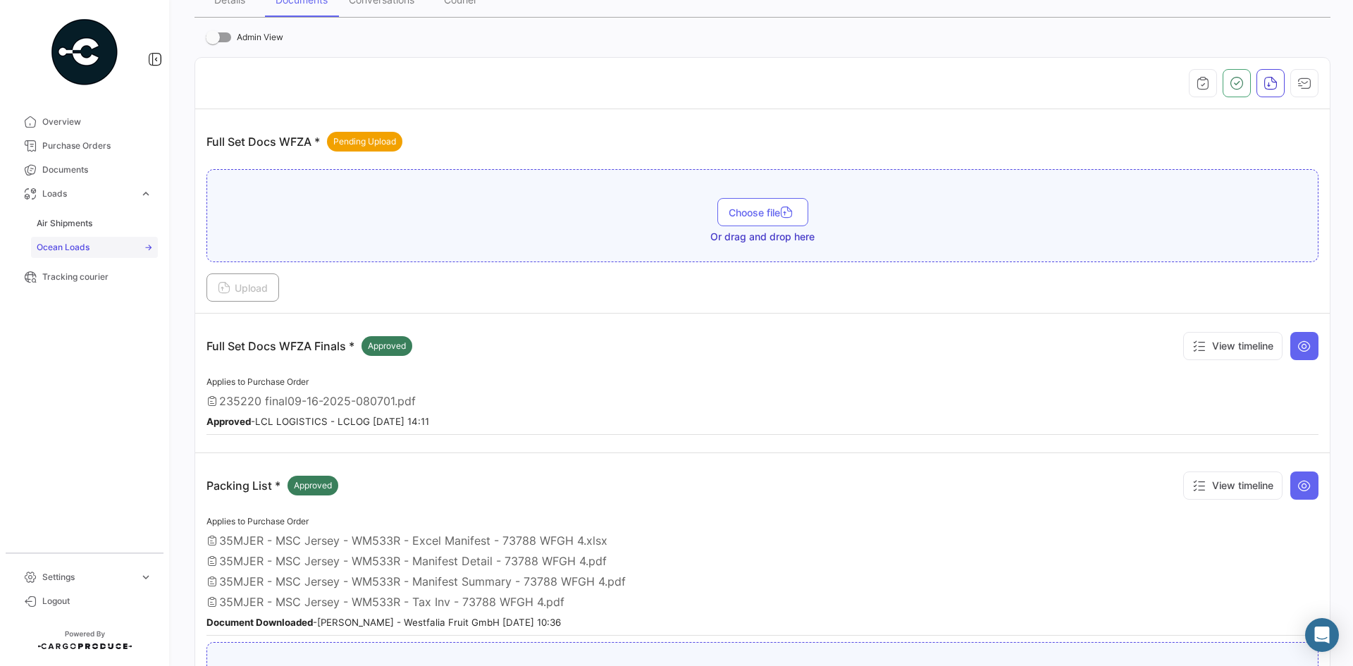
click at [92, 243] on link "Ocean Loads" at bounding box center [94, 247] width 127 height 21
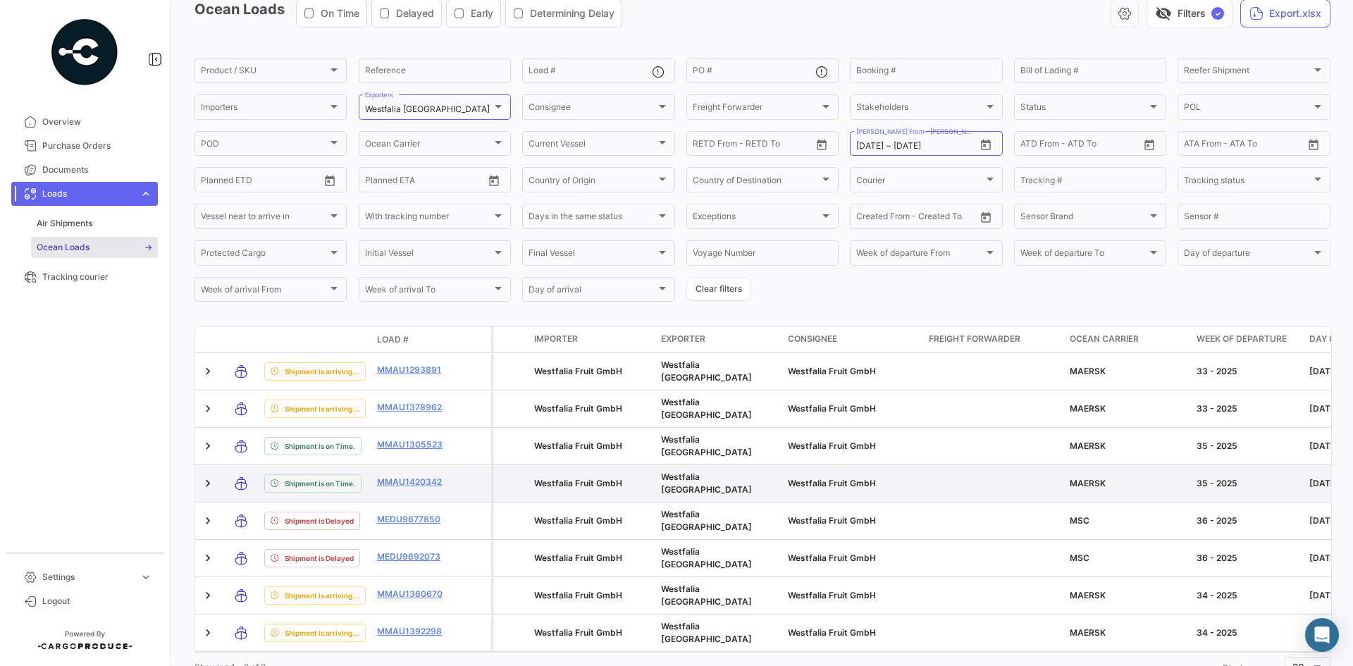
scroll to position [118, 0]
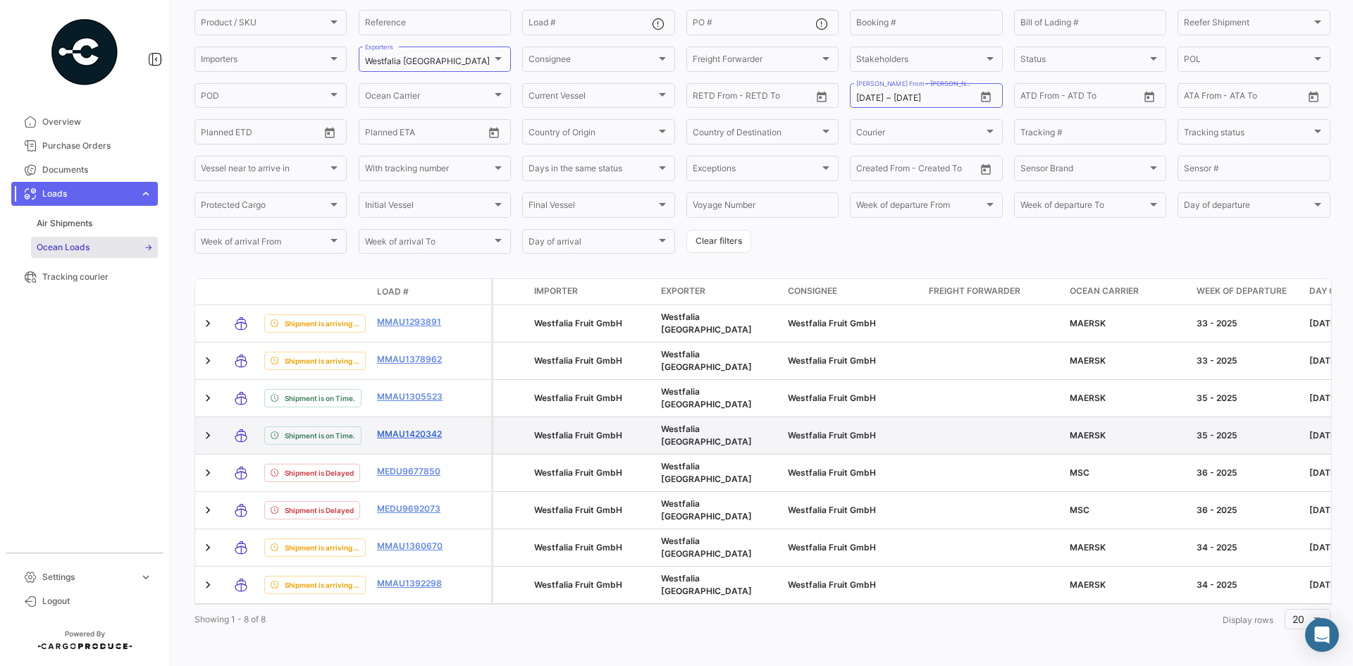
click at [415, 428] on link "MMAU1420342" at bounding box center [413, 434] width 73 height 13
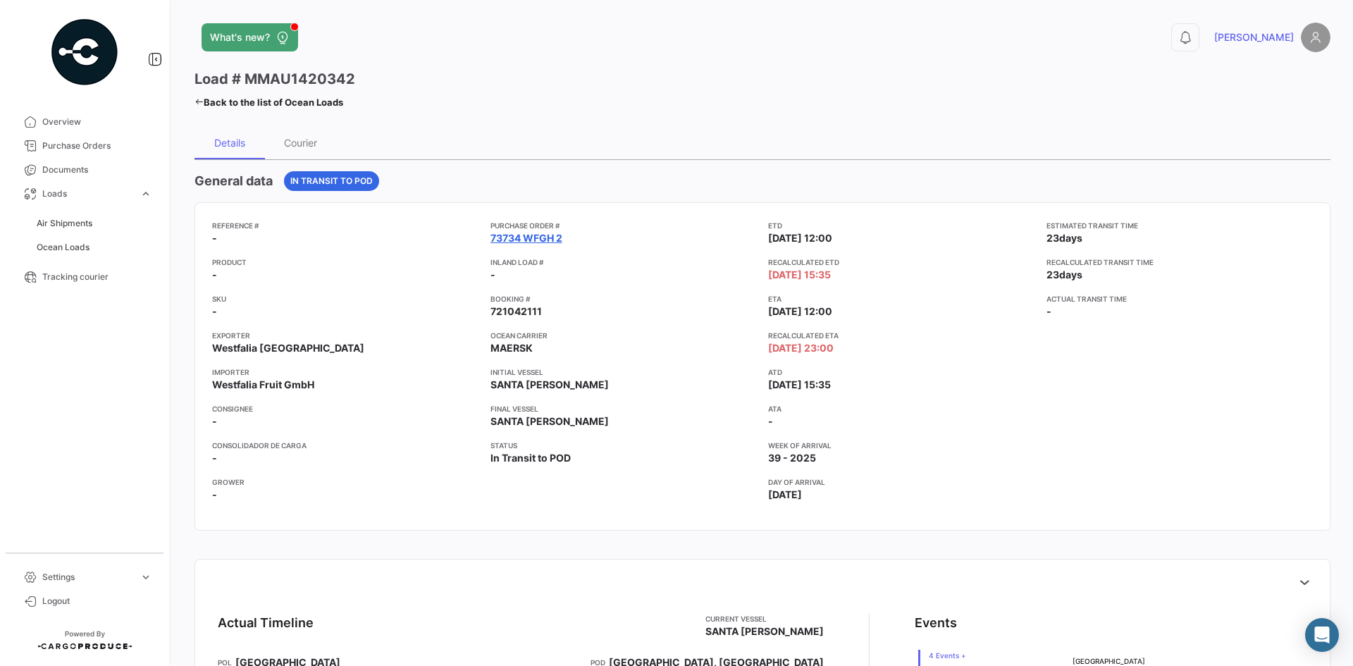
click at [526, 237] on link "73734 WFGH 2" at bounding box center [526, 238] width 72 height 14
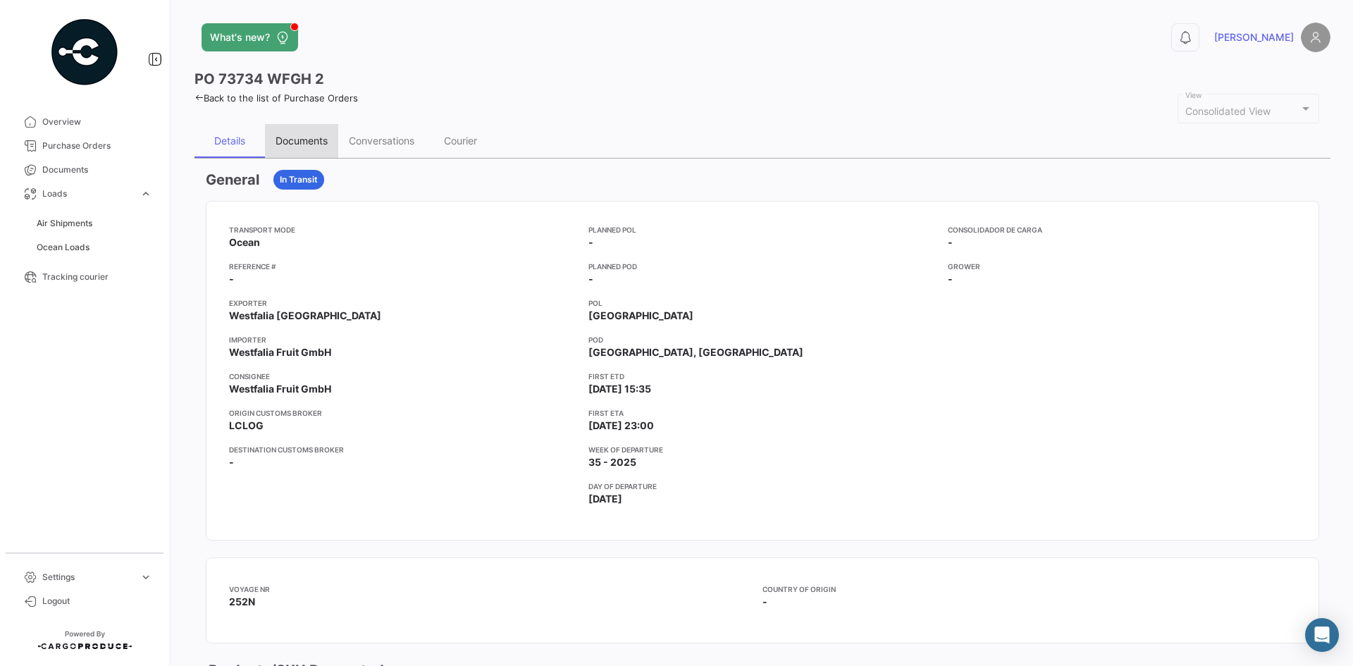
click at [314, 135] on div "Documents" at bounding box center [302, 141] width 52 height 12
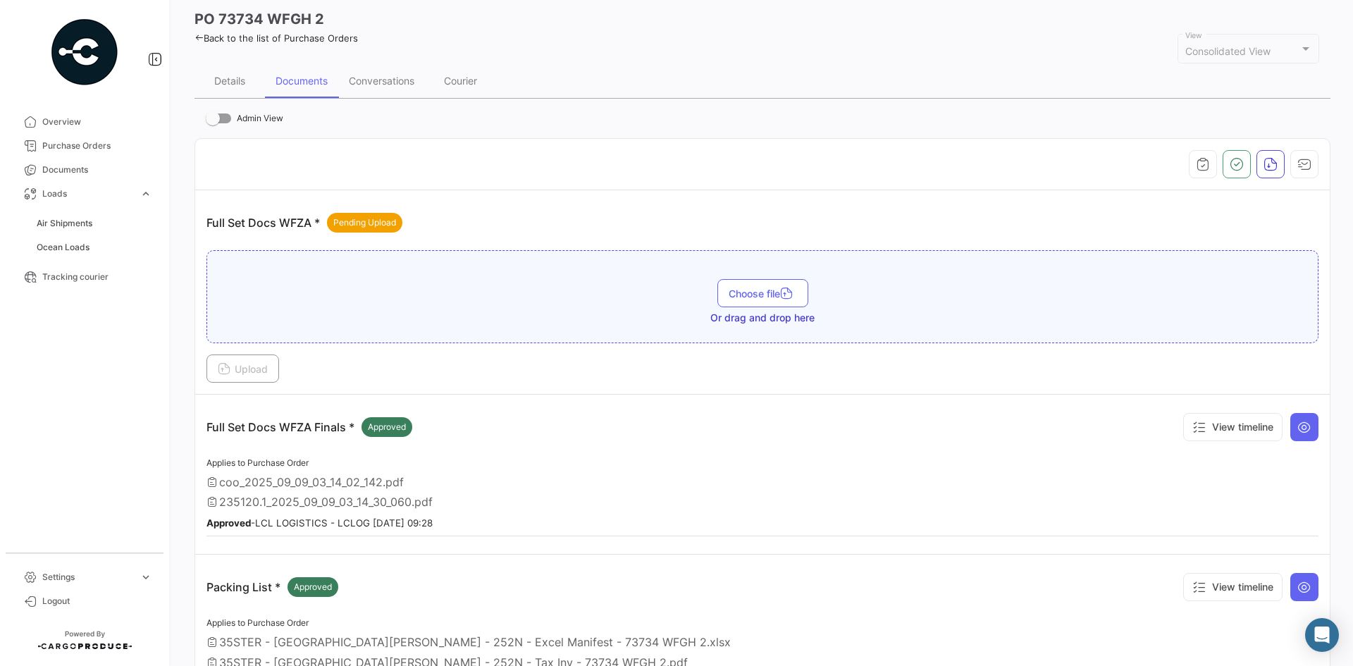
scroll to position [141, 0]
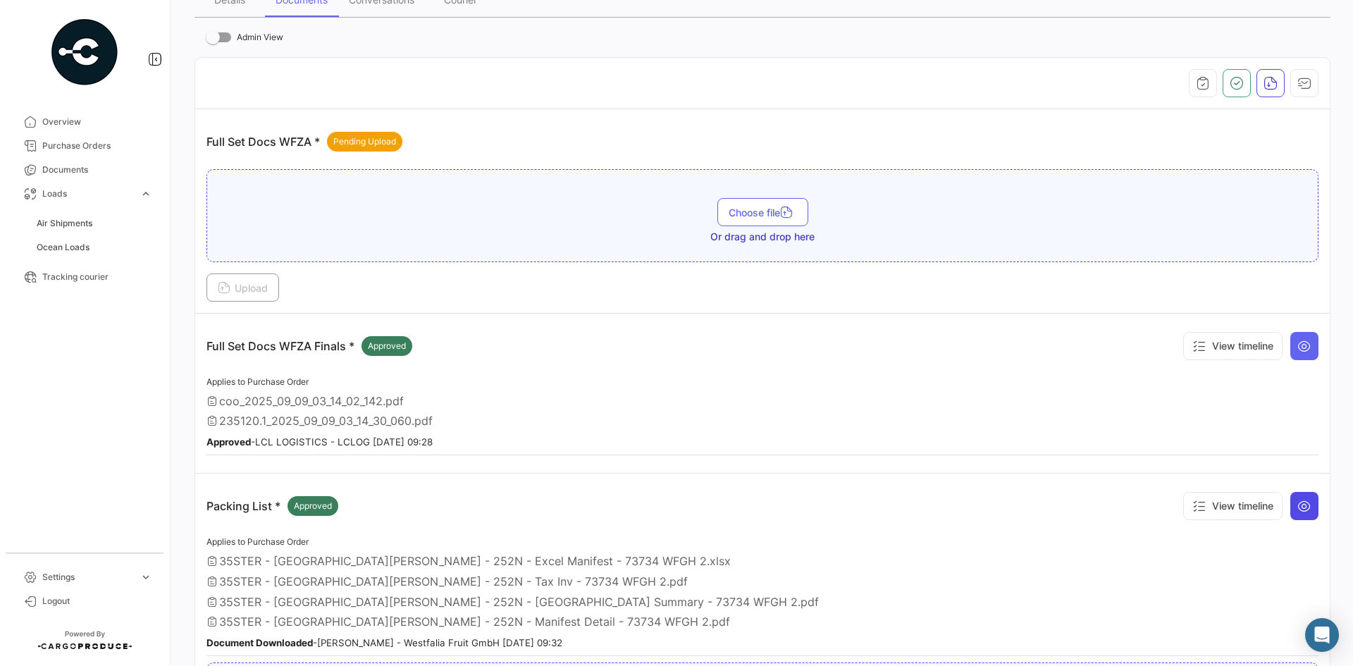
click at [1297, 505] on icon at bounding box center [1304, 506] width 14 height 14
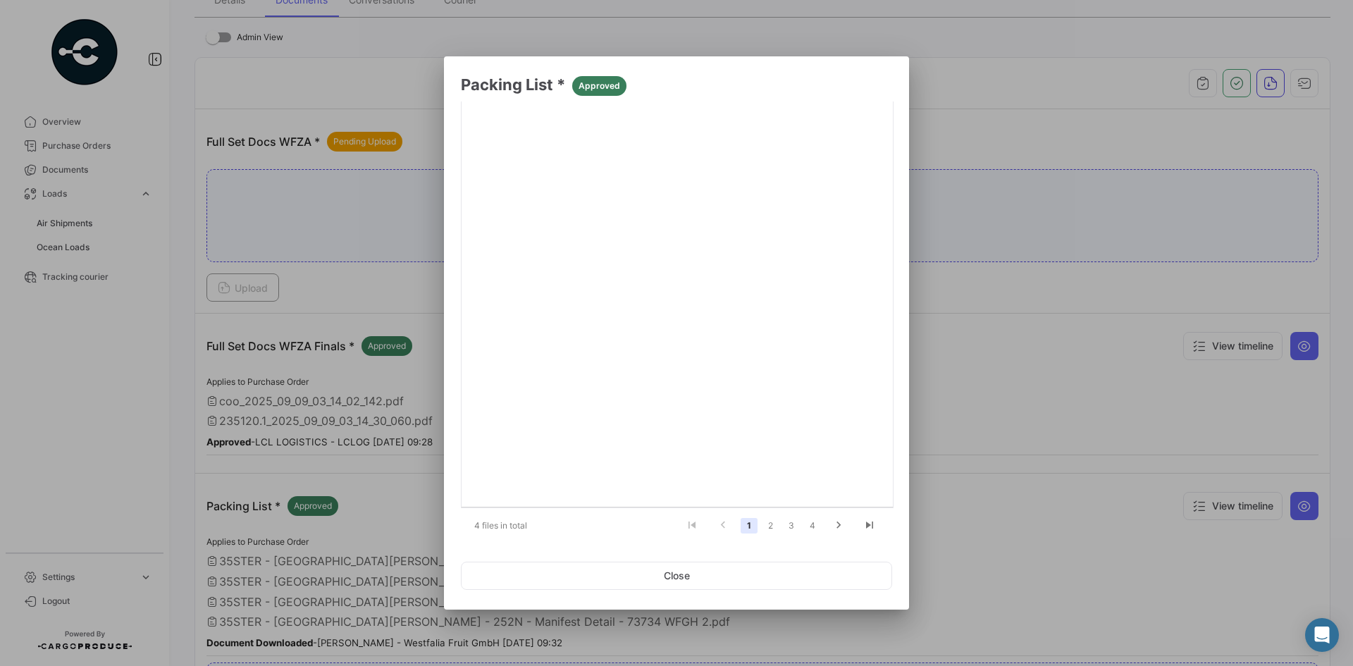
scroll to position [190, 0]
click at [767, 519] on link "2" at bounding box center [770, 517] width 17 height 16
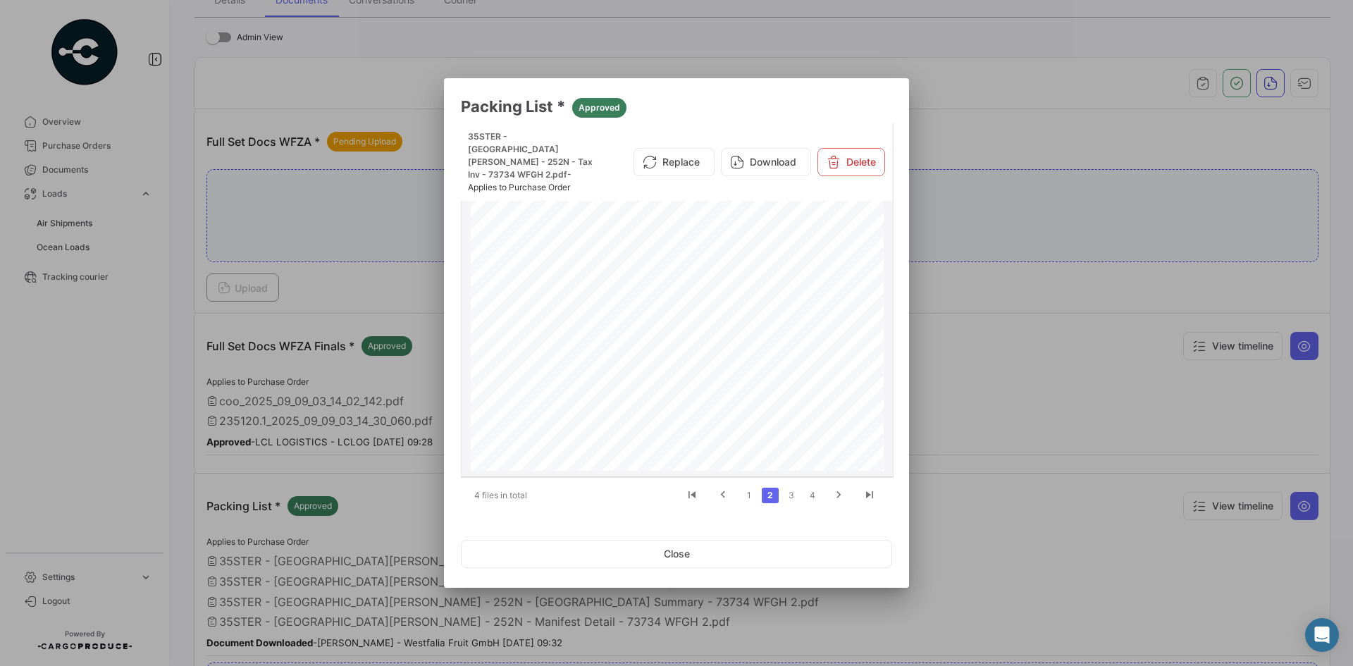
scroll to position [70, 0]
drag, startPoint x: 717, startPoint y: 557, endPoint x: 654, endPoint y: 536, distance: 66.2
click at [717, 557] on button "Close" at bounding box center [676, 554] width 431 height 28
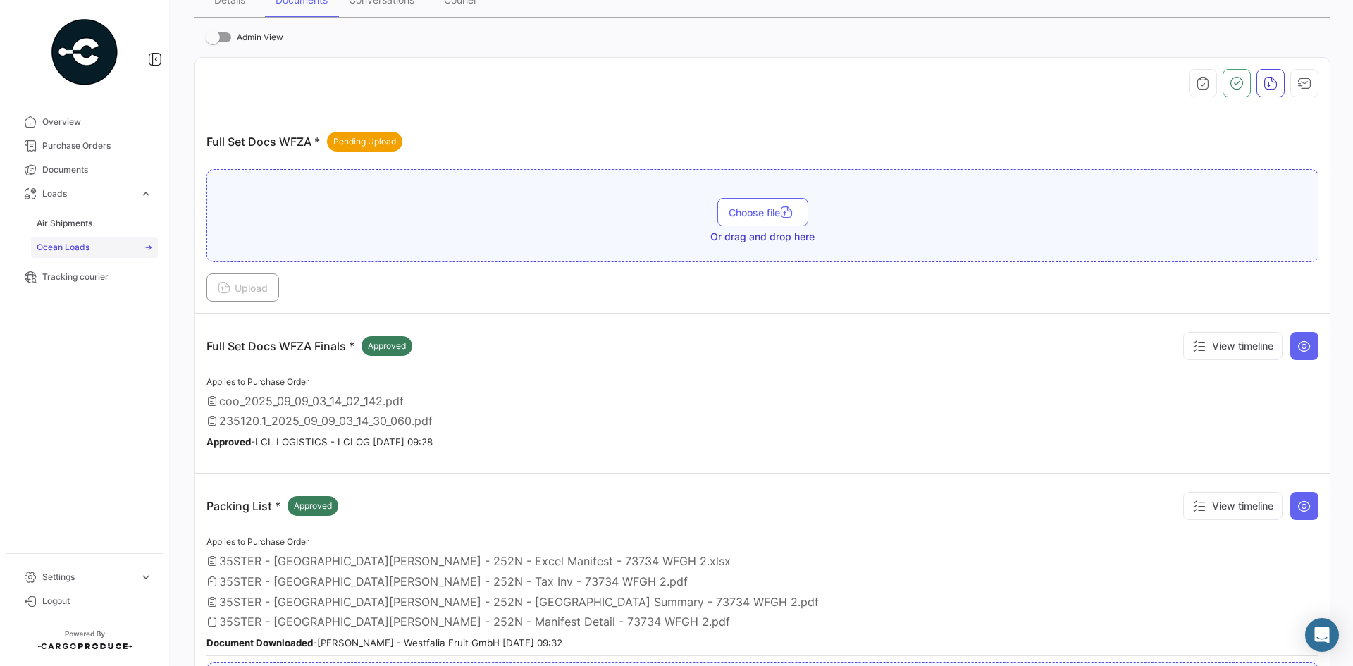
click at [68, 245] on span "Ocean Loads" at bounding box center [63, 247] width 53 height 13
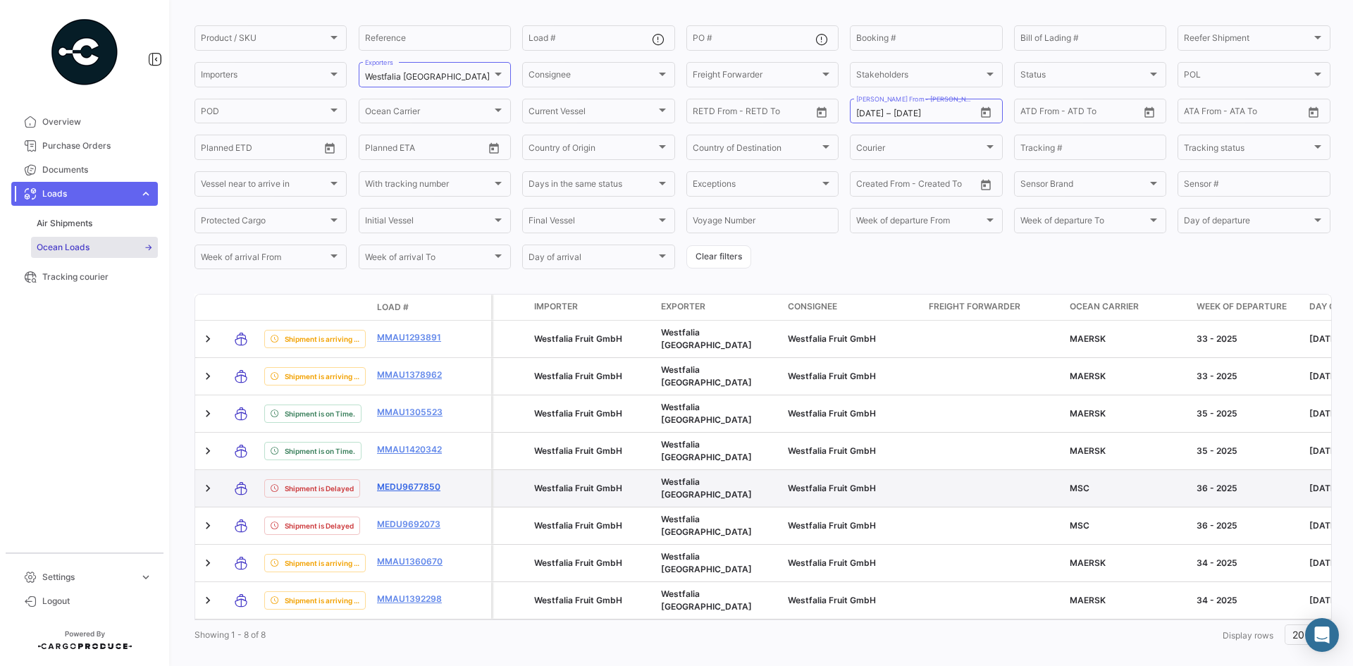
scroll to position [118, 0]
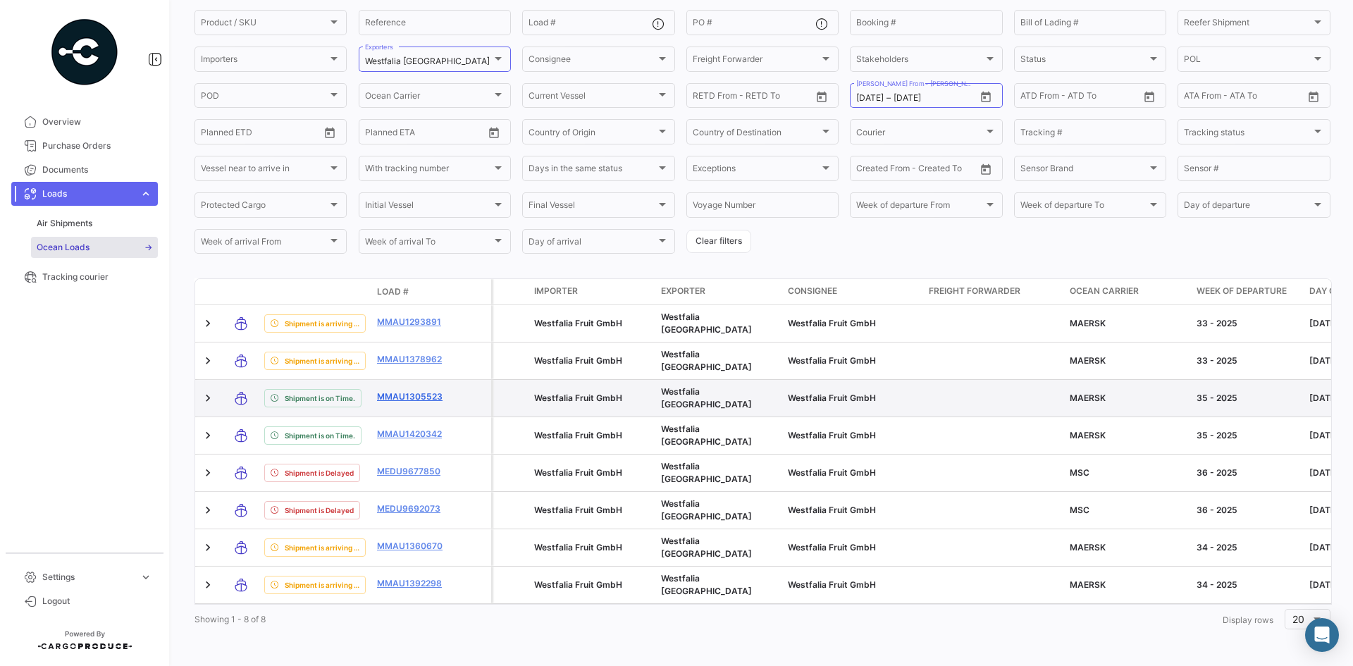
click at [391, 390] on link "MMAU1305523" at bounding box center [413, 396] width 73 height 13
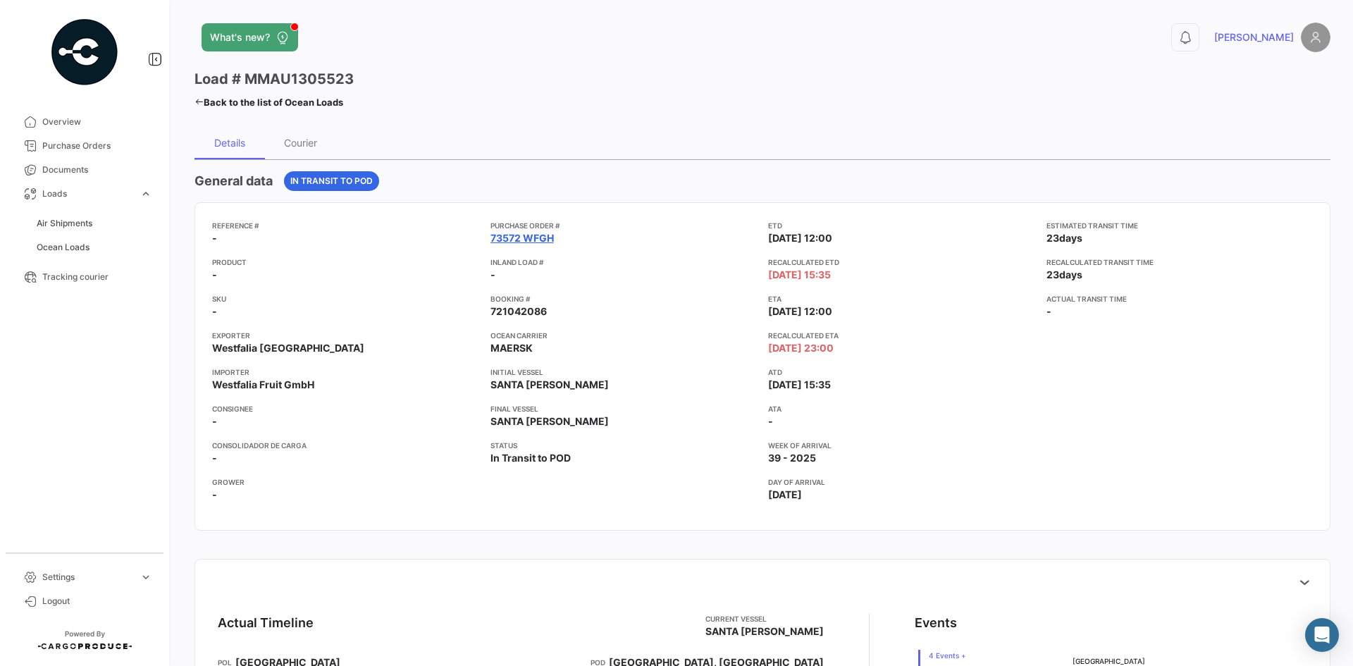
click at [506, 239] on link "73572 WFGH" at bounding box center [521, 238] width 63 height 14
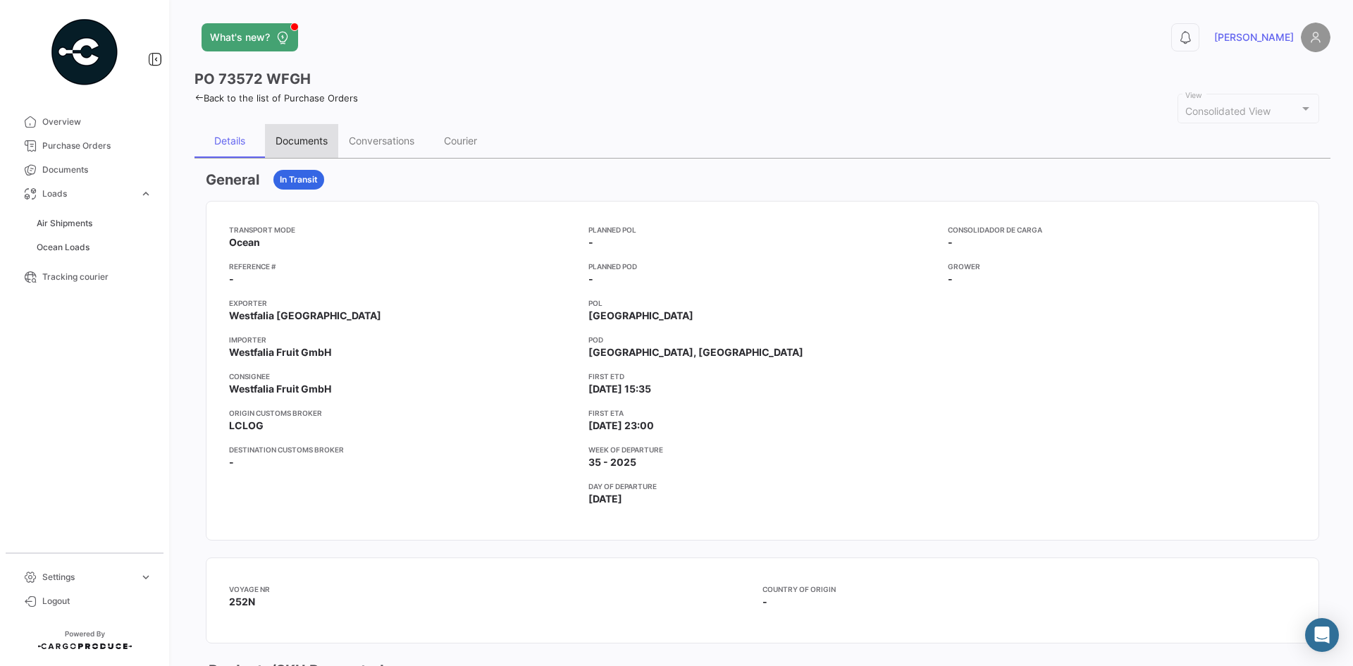
click at [302, 144] on div "Documents" at bounding box center [302, 141] width 52 height 12
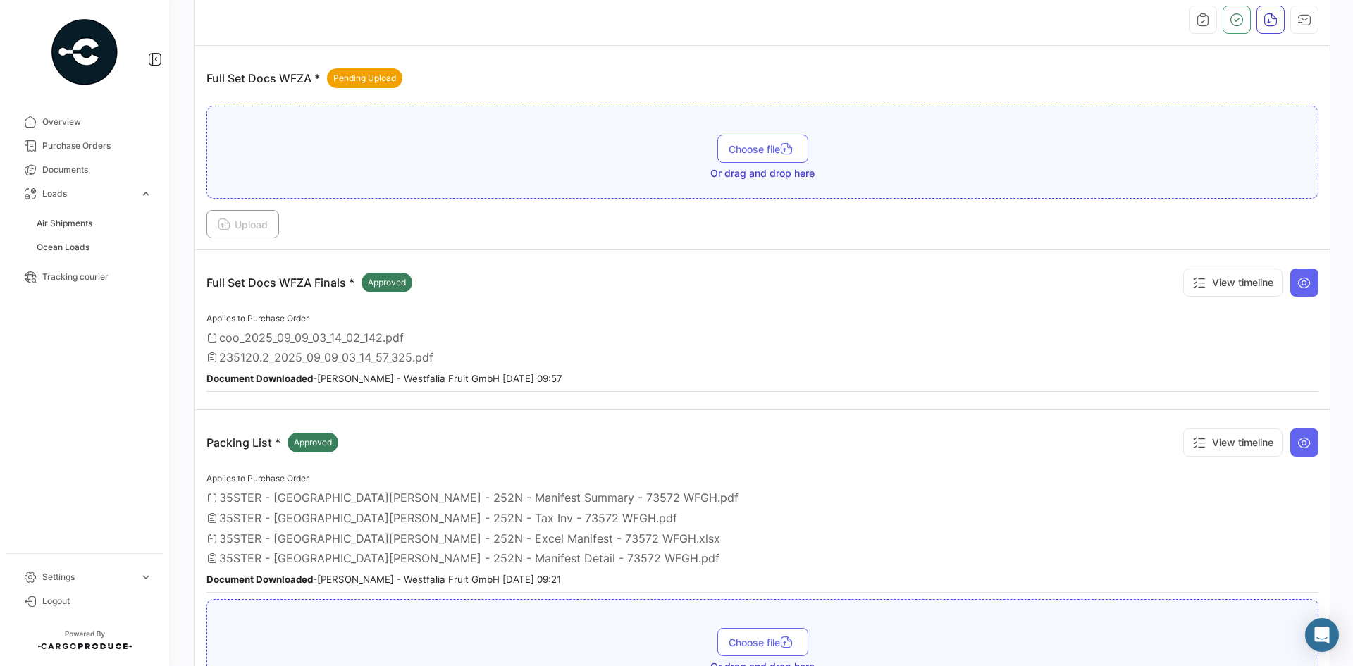
scroll to position [211, 0]
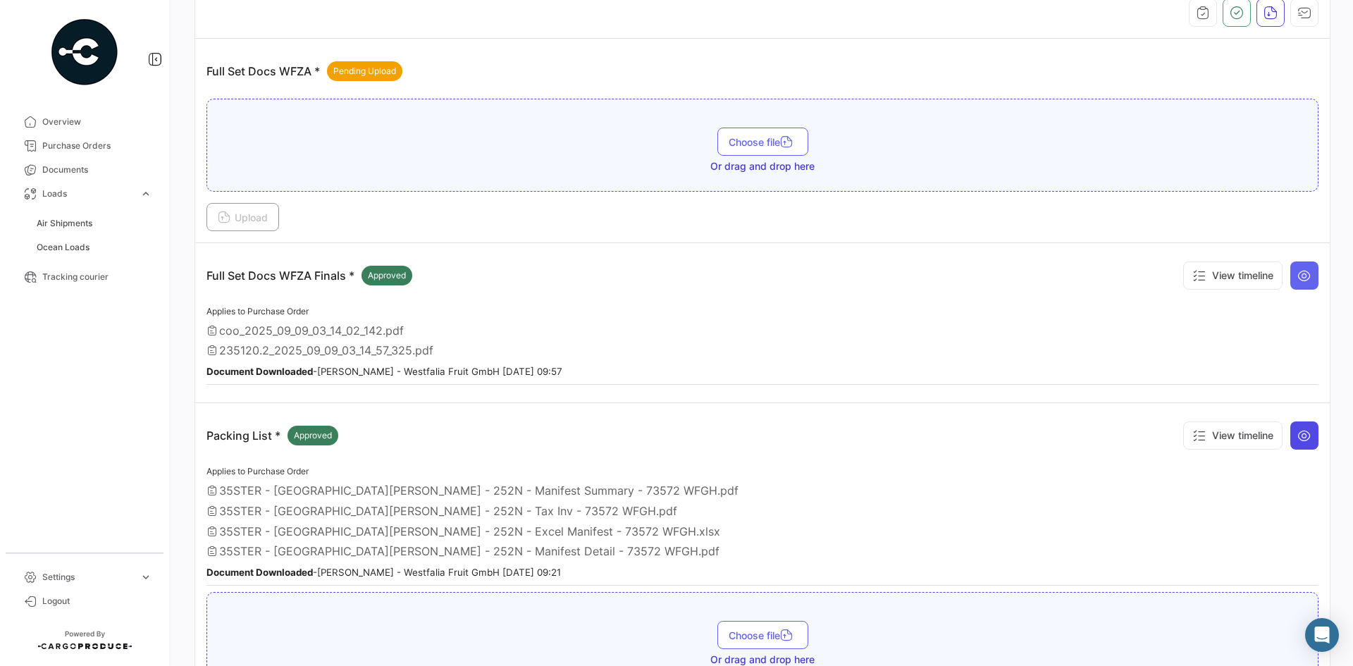
click at [1304, 433] on icon at bounding box center [1304, 435] width 14 height 14
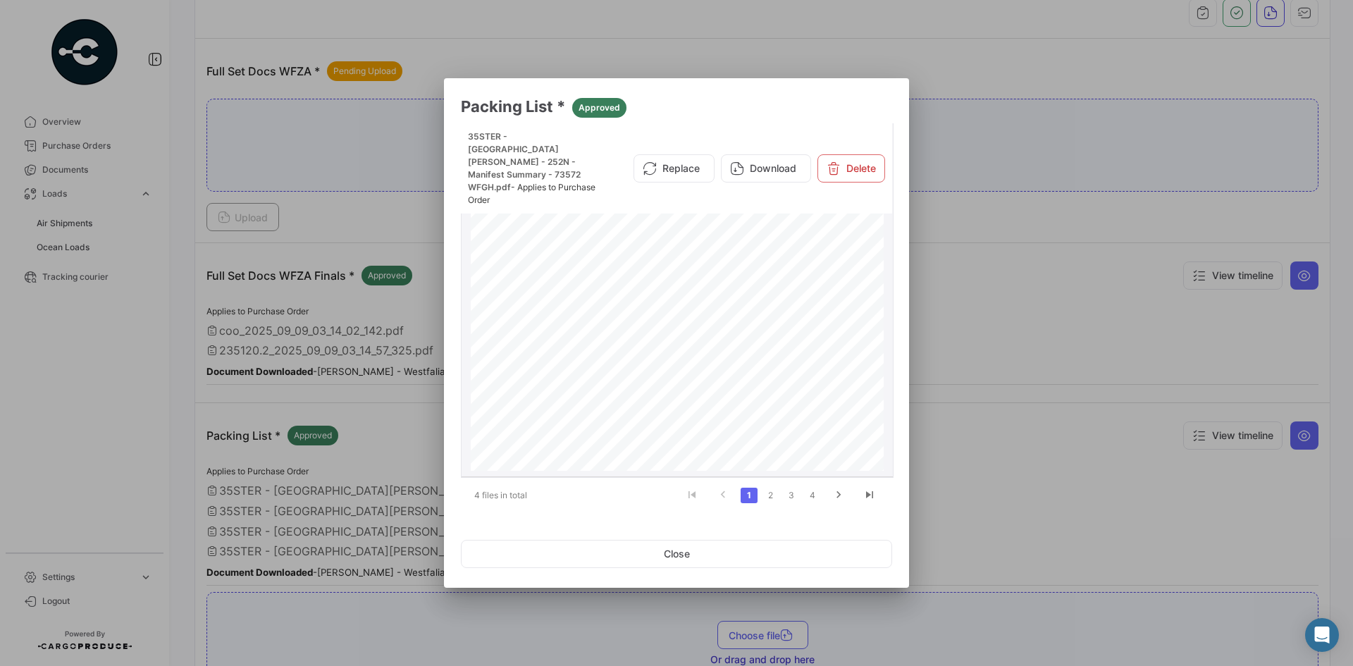
scroll to position [70, 0]
click at [717, 562] on button "Close" at bounding box center [676, 554] width 431 height 28
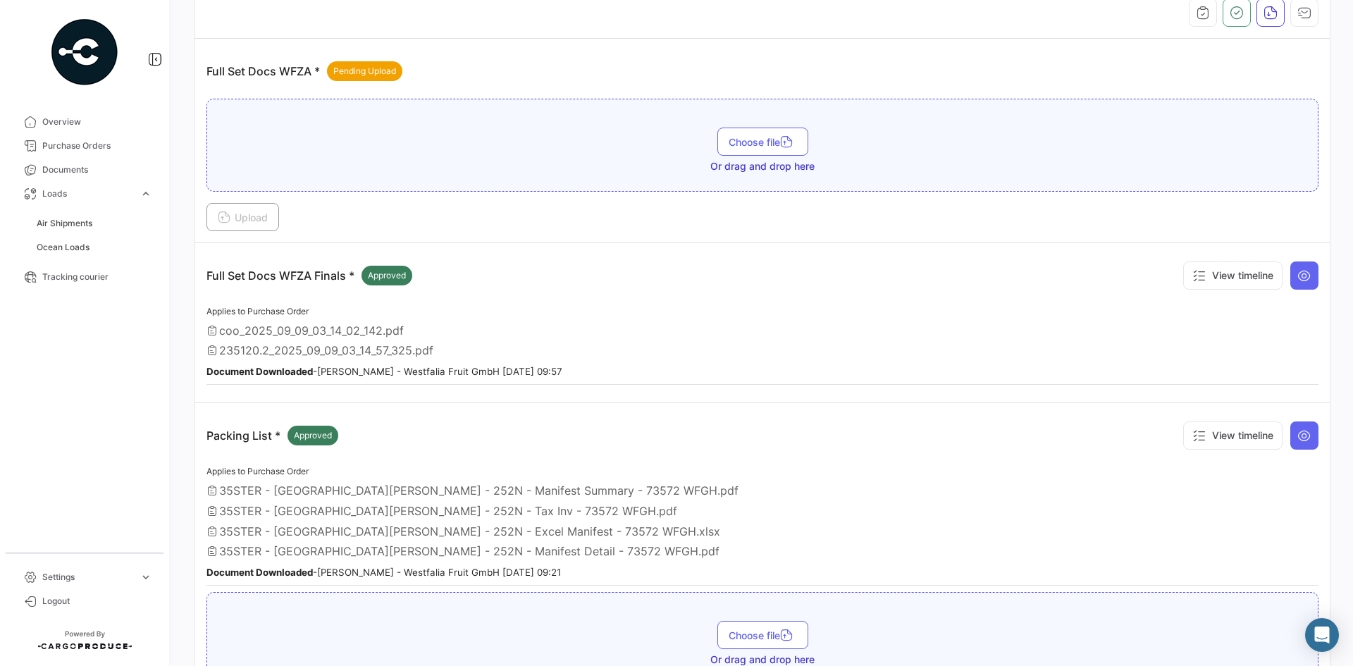
drag, startPoint x: 58, startPoint y: 242, endPoint x: 756, endPoint y: 462, distance: 731.4
click at [58, 242] on span "Ocean Loads" at bounding box center [63, 247] width 53 height 13
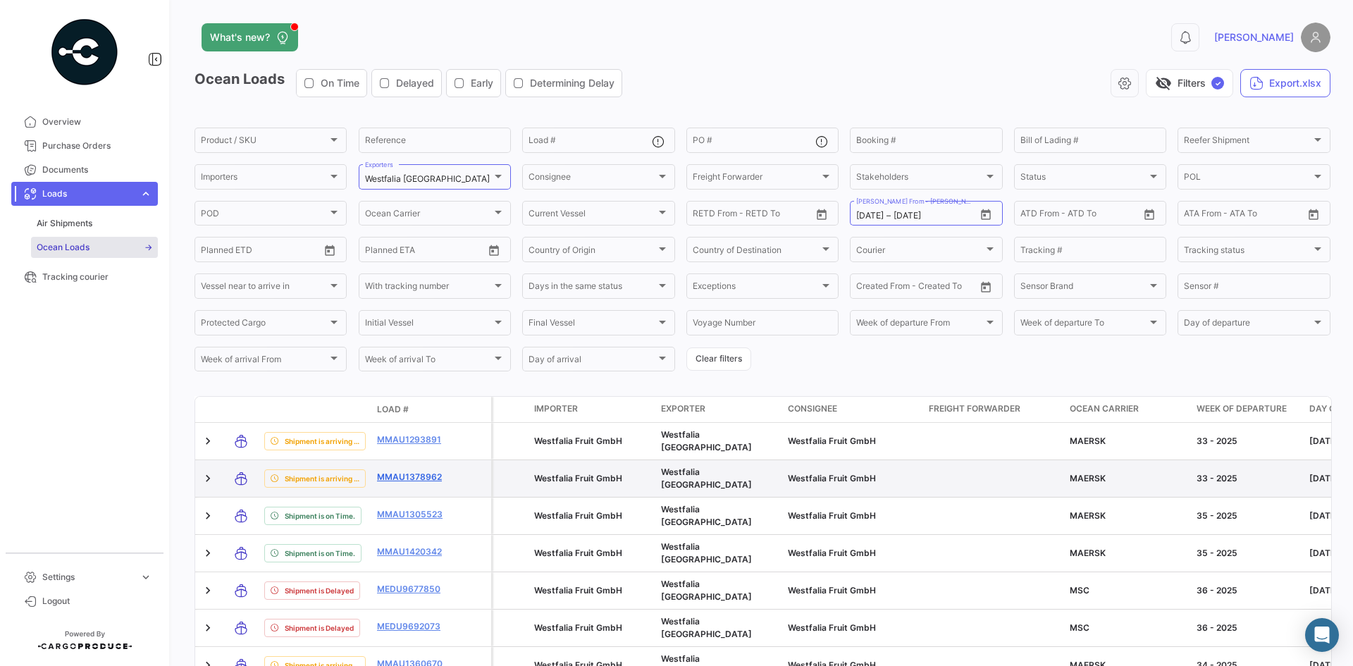
click at [435, 471] on link "MMAU1378962" at bounding box center [413, 477] width 73 height 13
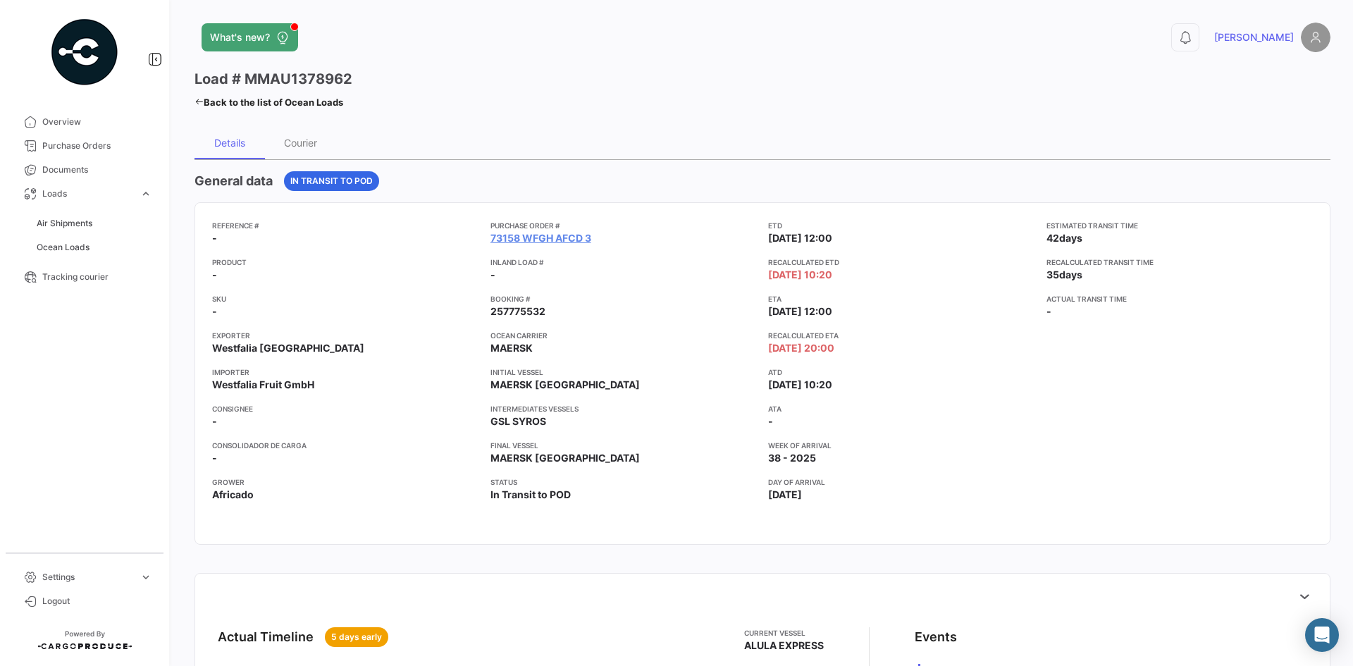
click at [68, 242] on span "Ocean Loads" at bounding box center [63, 247] width 53 height 13
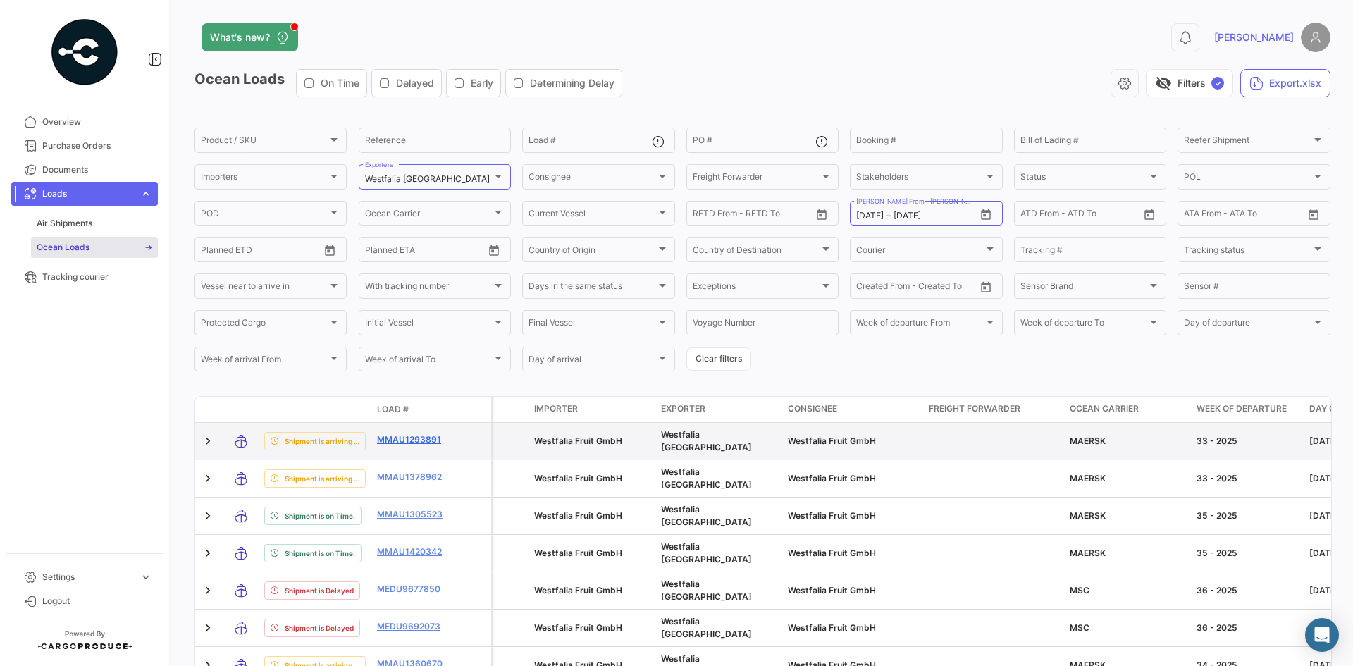
click at [414, 433] on link "MMAU1293891" at bounding box center [413, 439] width 73 height 13
